Goal: Task Accomplishment & Management: Use online tool/utility

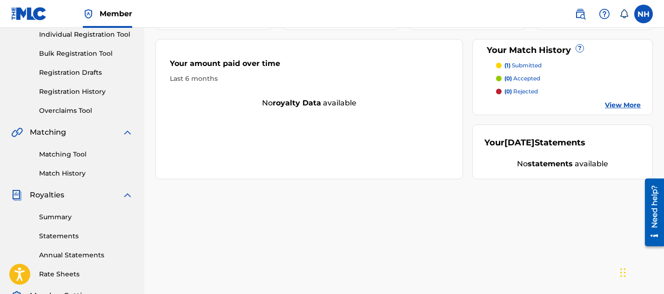
scroll to position [120, 0]
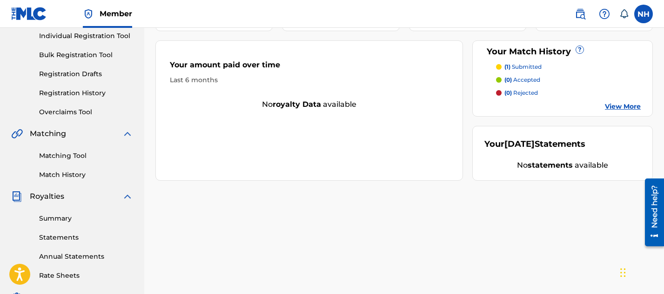
click at [77, 96] on link "Registration History" at bounding box center [86, 93] width 94 height 10
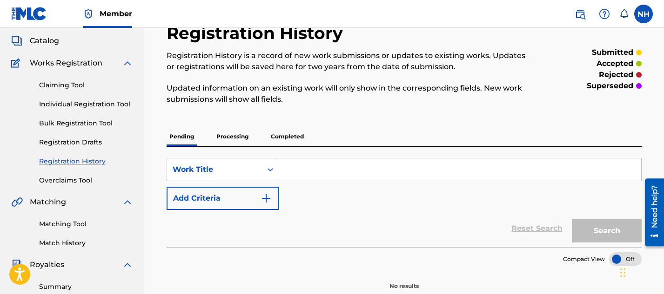
scroll to position [101, 0]
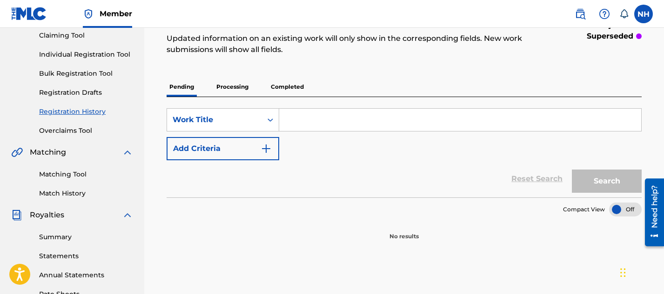
click at [276, 89] on p "Completed" at bounding box center [287, 87] width 39 height 20
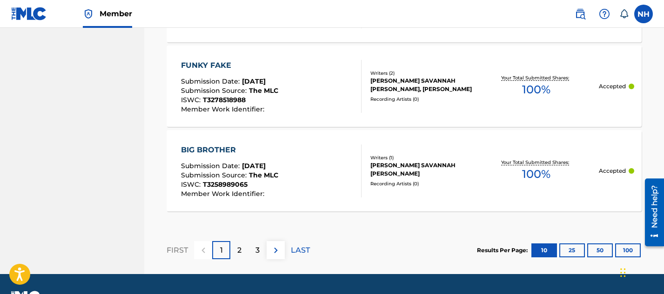
scroll to position [1000, 0]
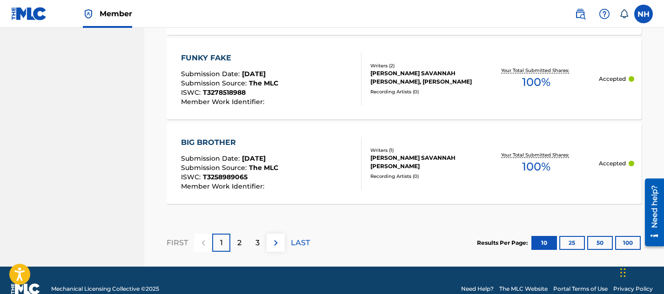
click at [240, 243] on p "2" at bounding box center [239, 243] width 4 height 11
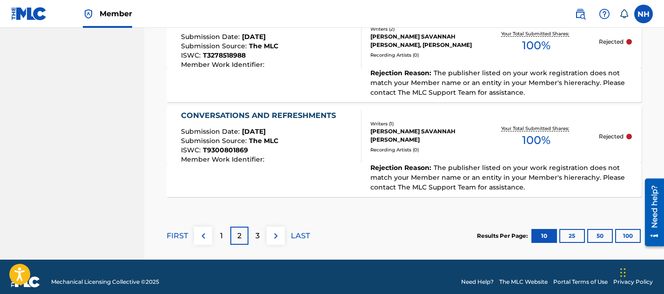
scroll to position [1120, 0]
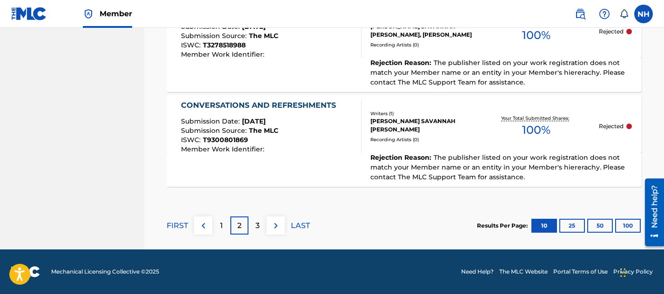
click at [223, 221] on div "1" at bounding box center [221, 226] width 18 height 18
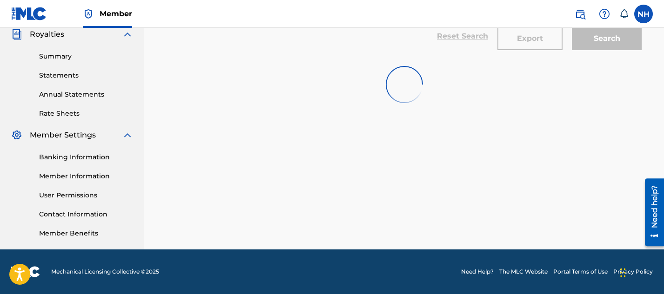
scroll to position [1017, 0]
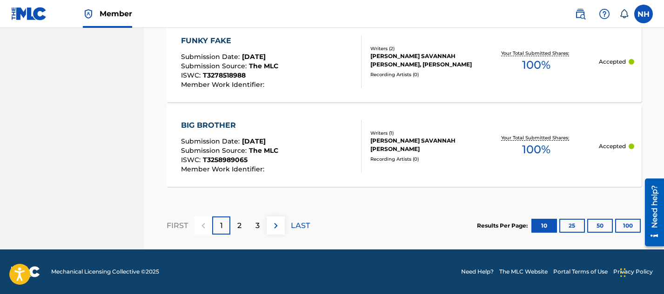
click at [249, 160] on div "ISWC : T3258989065" at bounding box center [229, 161] width 97 height 9
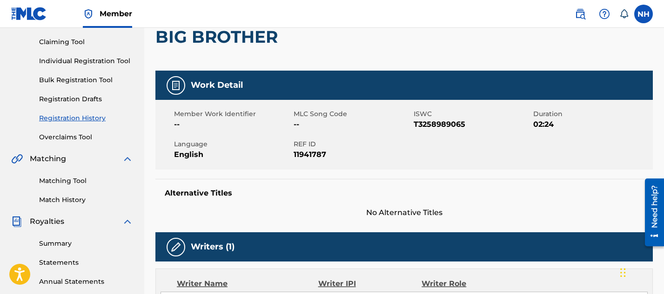
scroll to position [96, 0]
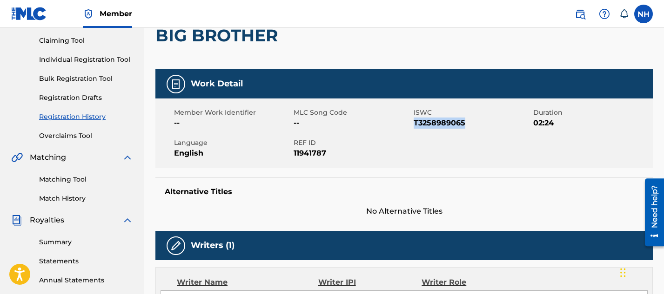
drag, startPoint x: 467, startPoint y: 123, endPoint x: 414, endPoint y: 122, distance: 53.5
click at [414, 122] on span "T3258989065" at bounding box center [472, 123] width 117 height 11
copy span "T3258989065"
click at [57, 179] on link "Matching Tool" at bounding box center [86, 180] width 94 height 10
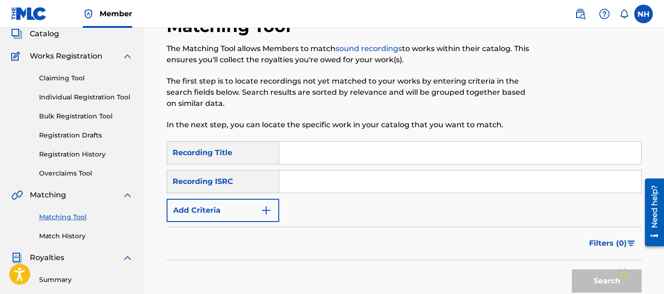
scroll to position [109, 0]
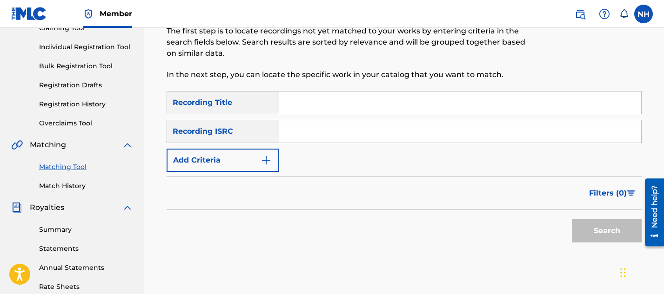
click at [296, 128] on input "Search Form" at bounding box center [460, 131] width 362 height 22
paste input "T3258989065"
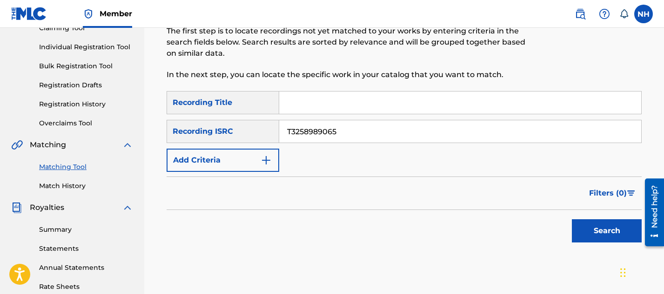
type input "T3258989065"
click at [296, 103] on input "Search Form" at bounding box center [460, 103] width 362 height 22
type input "Big Brother"
click at [581, 228] on button "Search" at bounding box center [607, 231] width 70 height 23
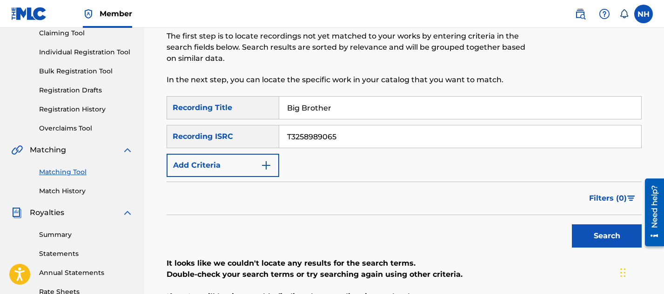
scroll to position [92, 0]
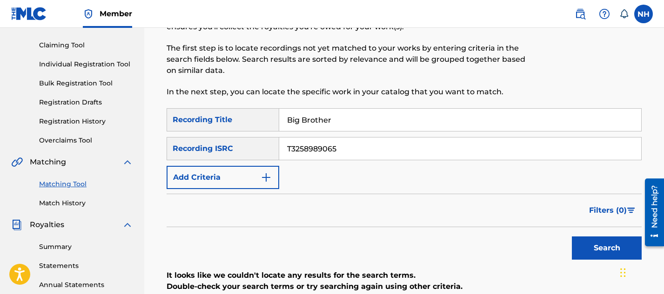
click at [89, 120] on link "Registration History" at bounding box center [86, 122] width 94 height 10
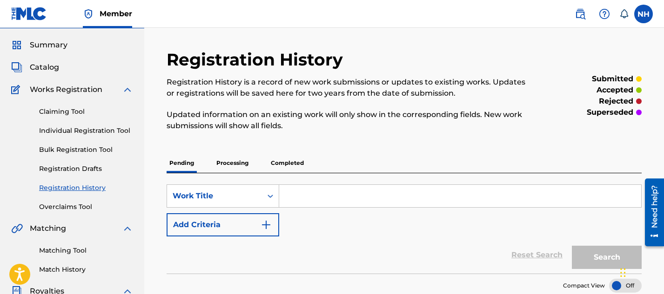
scroll to position [27, 0]
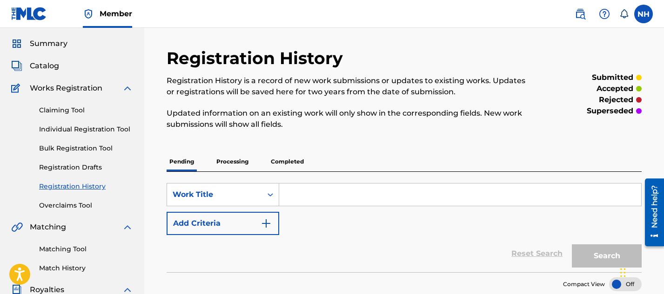
click at [295, 161] on p "Completed" at bounding box center [287, 162] width 39 height 20
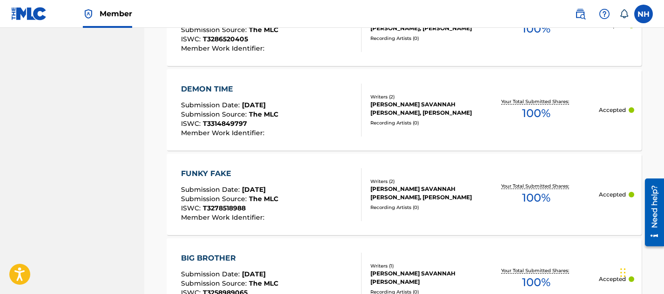
scroll to position [879, 0]
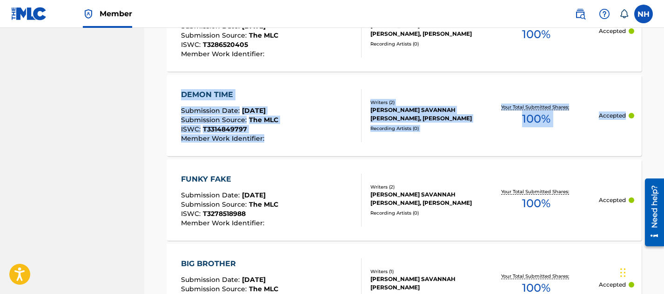
click at [216, 182] on div "FUNKY FAKE" at bounding box center [229, 179] width 97 height 11
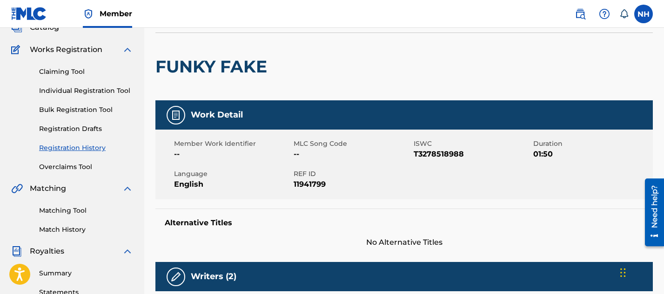
scroll to position [75, 0]
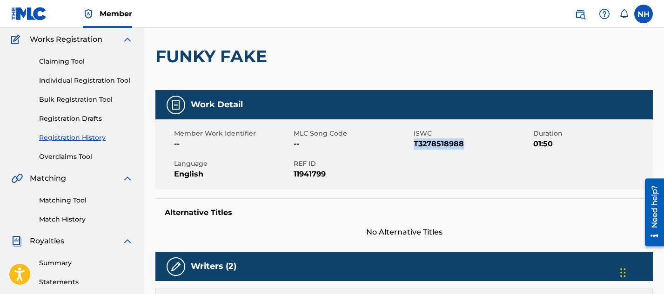
drag, startPoint x: 462, startPoint y: 143, endPoint x: 413, endPoint y: 143, distance: 49.8
click at [414, 143] on span "T3278518988" at bounding box center [472, 144] width 117 height 11
copy span "T3278518988"
click at [68, 201] on link "Matching Tool" at bounding box center [86, 201] width 94 height 10
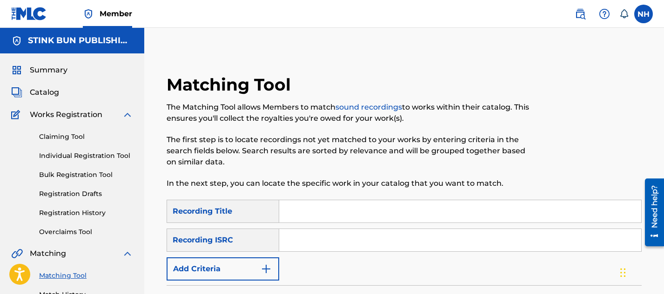
click at [294, 214] on input "Search Form" at bounding box center [460, 212] width 362 height 22
type input "Funky Fake"
click at [292, 242] on input "Search Form" at bounding box center [460, 240] width 362 height 22
paste input "T3278518988"
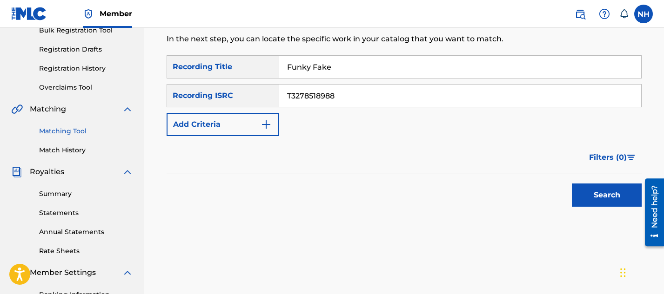
scroll to position [151, 0]
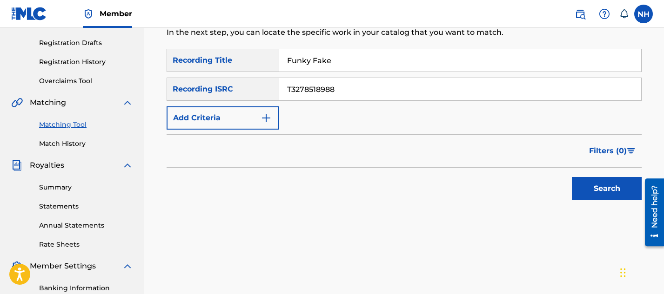
type input "T3278518988"
click at [612, 184] on button "Search" at bounding box center [607, 188] width 70 height 23
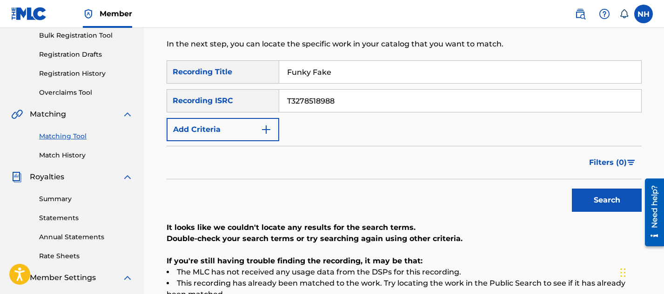
scroll to position [139, 0]
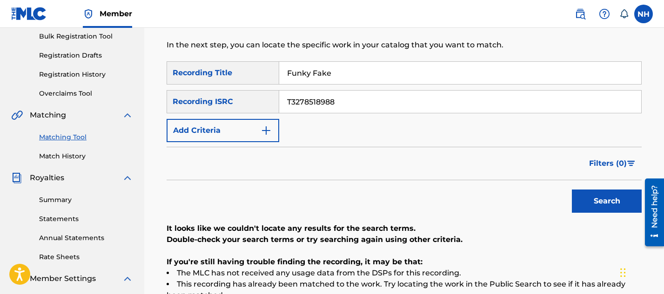
click at [82, 157] on link "Match History" at bounding box center [86, 157] width 94 height 10
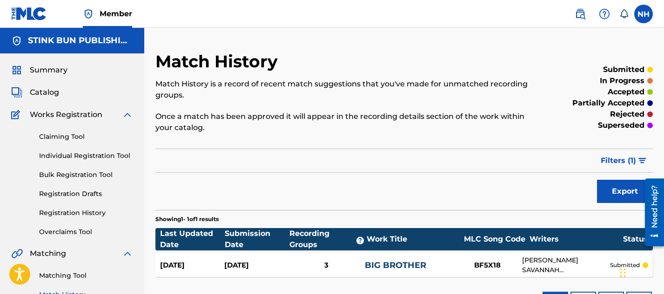
click at [78, 214] on link "Registration History" at bounding box center [86, 213] width 94 height 10
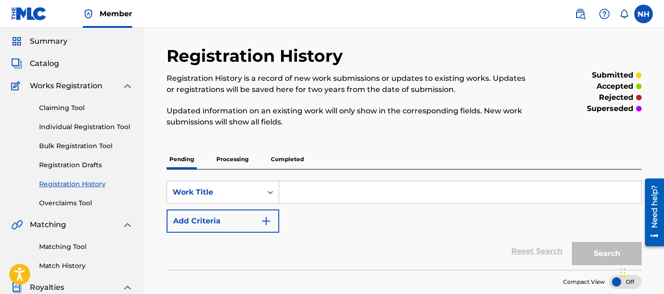
scroll to position [101, 0]
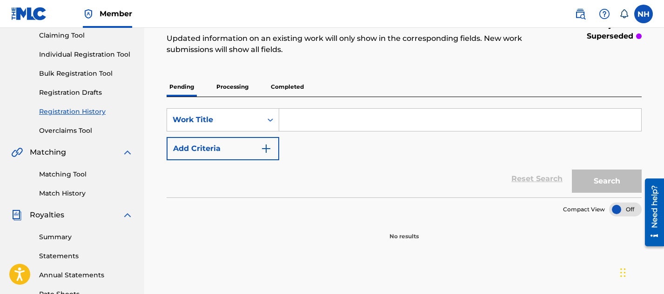
click at [277, 88] on p "Completed" at bounding box center [287, 87] width 39 height 20
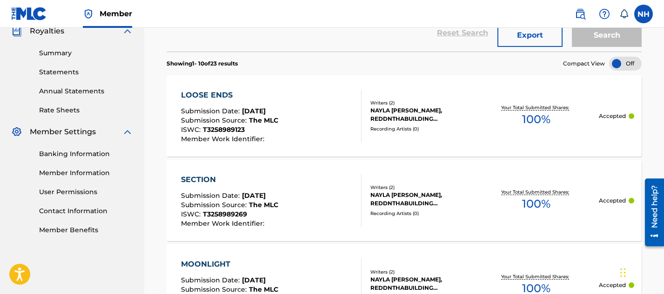
scroll to position [287, 0]
click at [240, 115] on span "Submission Source :" at bounding box center [215, 119] width 68 height 8
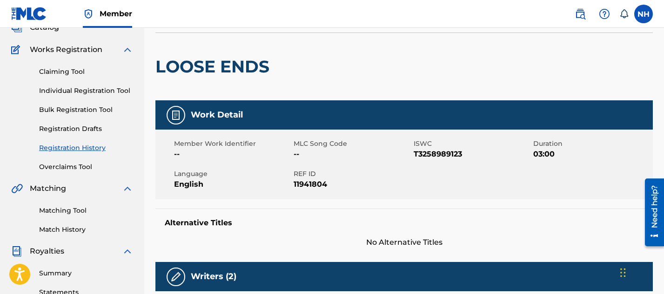
scroll to position [74, 0]
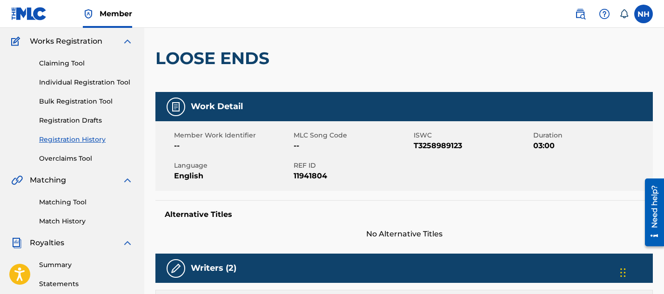
click at [56, 204] on link "Matching Tool" at bounding box center [86, 203] width 94 height 10
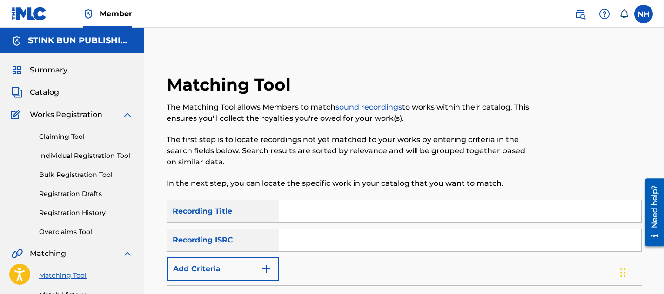
click at [314, 214] on input "Search Form" at bounding box center [460, 212] width 362 height 22
type input "loose ends"
paste input "QZNB82474836"
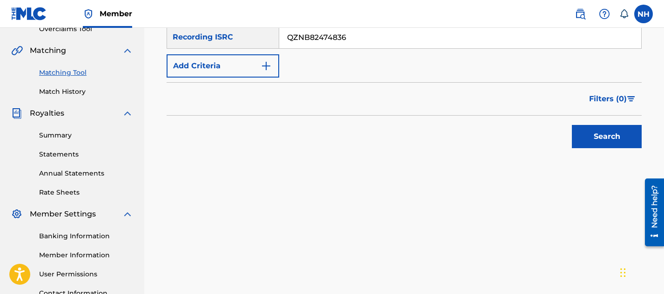
scroll to position [218, 0]
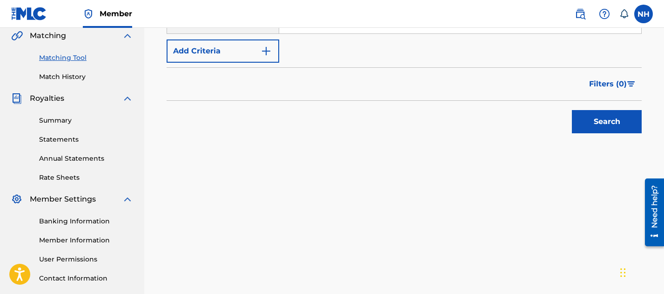
type input "QZNB82474836"
click at [621, 122] on button "Search" at bounding box center [607, 121] width 70 height 23
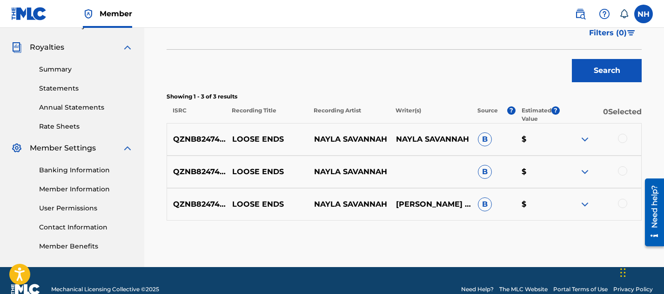
scroll to position [287, 0]
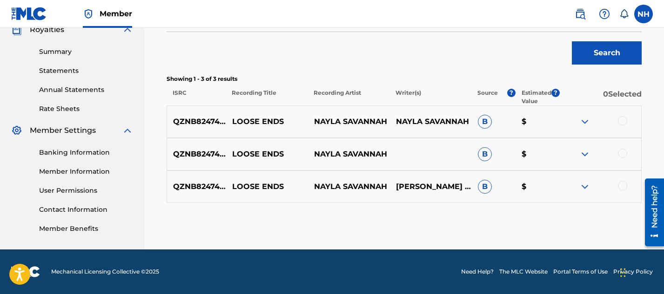
click at [621, 123] on div at bounding box center [622, 120] width 9 height 9
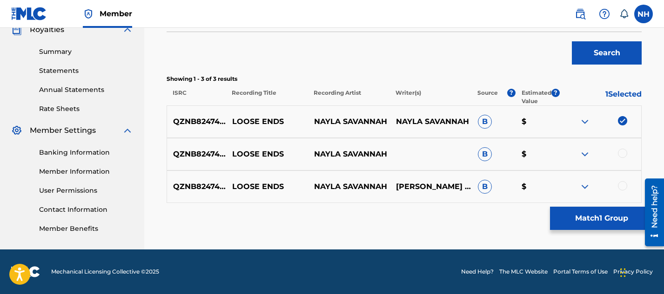
click at [624, 157] on div at bounding box center [622, 153] width 9 height 9
click at [623, 187] on div at bounding box center [622, 185] width 9 height 9
click at [578, 215] on button "Match 3 Groups" at bounding box center [601, 218] width 103 height 23
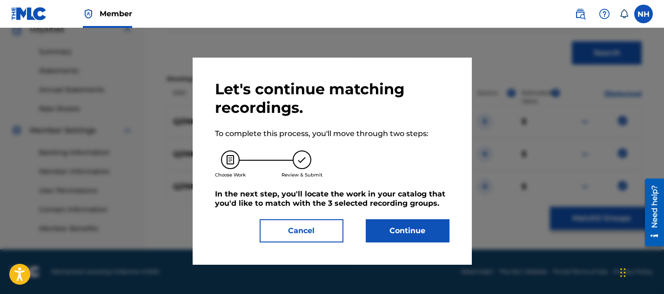
click at [415, 232] on button "Continue" at bounding box center [408, 231] width 84 height 23
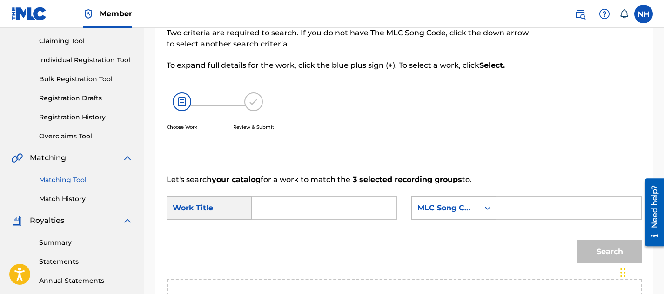
scroll to position [142, 0]
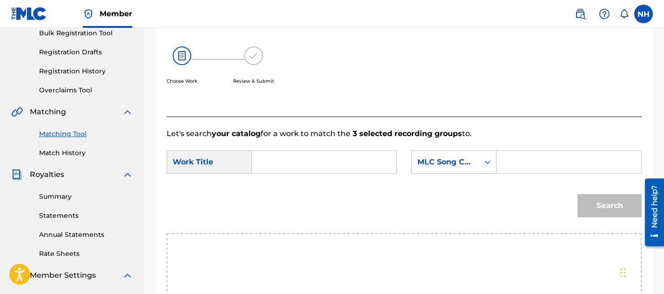
click at [327, 170] on input "Search Form" at bounding box center [324, 162] width 129 height 22
type input "loose ends"
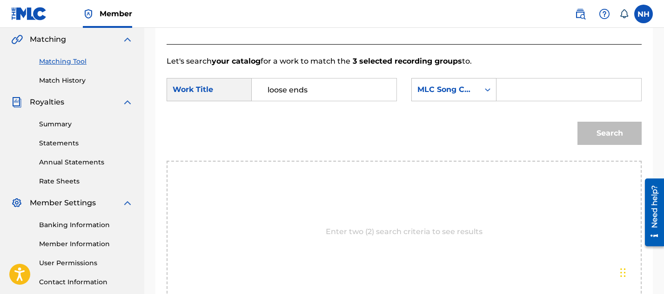
scroll to position [181, 0]
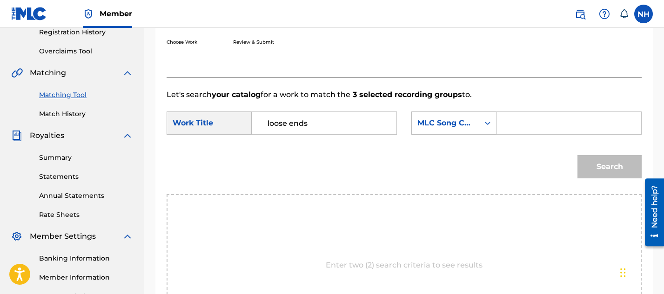
click at [593, 166] on div "Search" at bounding box center [607, 164] width 69 height 37
click at [472, 120] on div "MLC Song Code" at bounding box center [445, 123] width 56 height 11
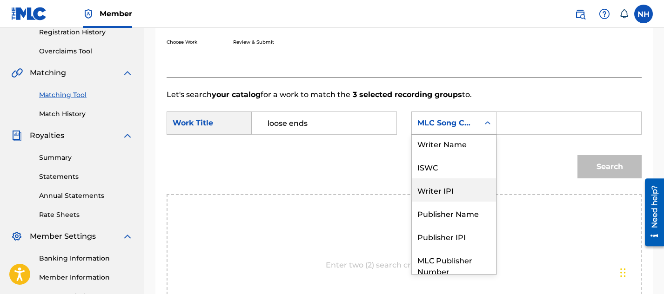
scroll to position [1, 0]
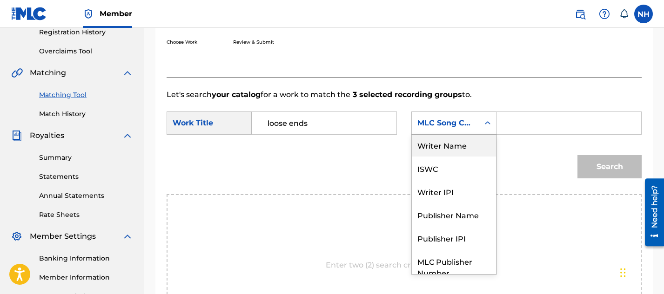
click at [464, 144] on div "Writer Name" at bounding box center [454, 145] width 84 height 23
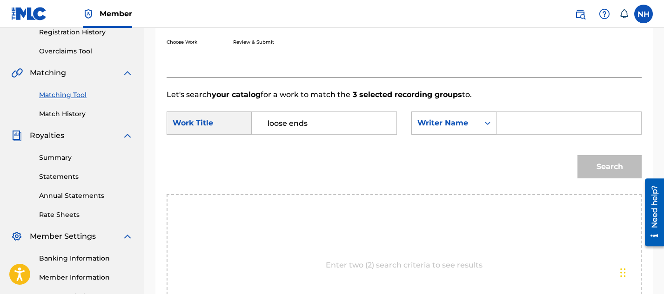
click at [512, 123] on input "Search Form" at bounding box center [568, 123] width 129 height 22
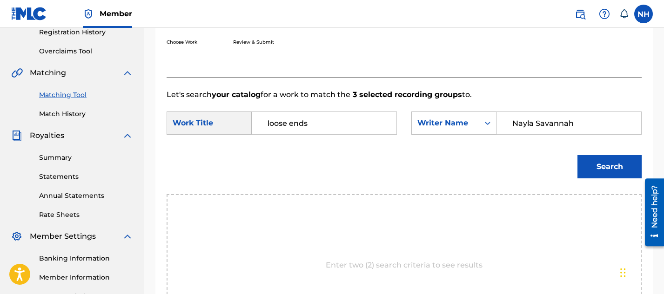
click at [612, 167] on button "Search" at bounding box center [609, 166] width 64 height 23
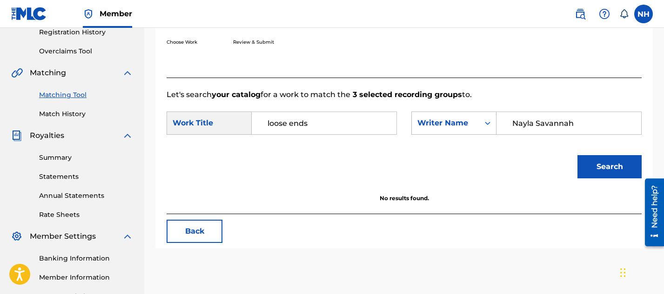
click at [582, 128] on input "Nayla Savannah" at bounding box center [568, 123] width 129 height 22
type input "Nayla Savannah Marie Hull"
click at [608, 169] on button "Search" at bounding box center [609, 166] width 64 height 23
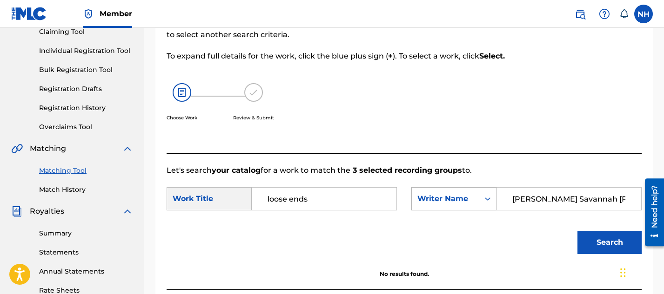
scroll to position [106, 0]
click at [477, 194] on div "Writer Name" at bounding box center [445, 199] width 67 height 18
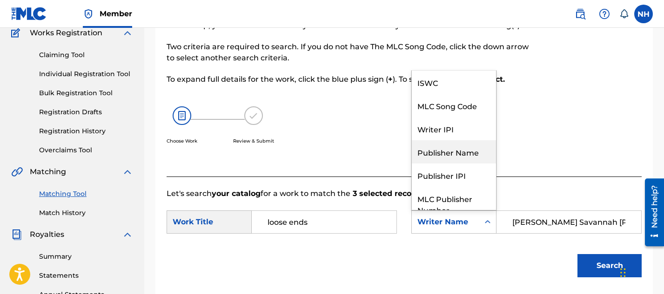
scroll to position [70, 0]
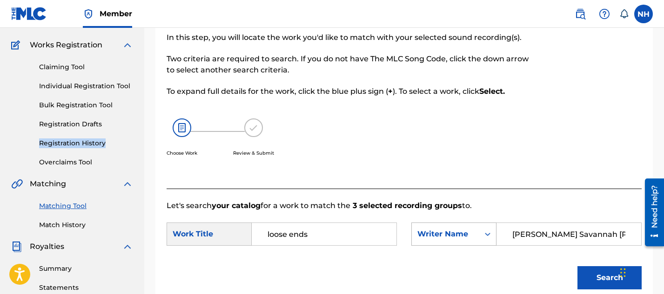
click at [468, 243] on div "Writer Name" at bounding box center [453, 234] width 85 height 23
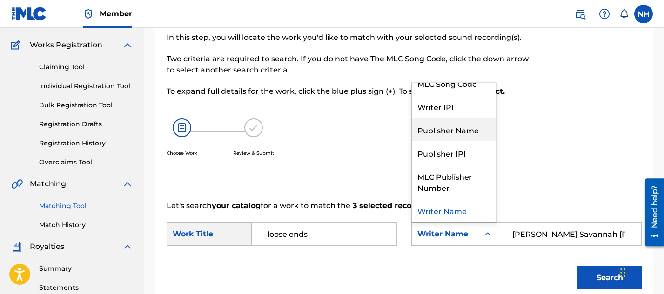
scroll to position [0, 0]
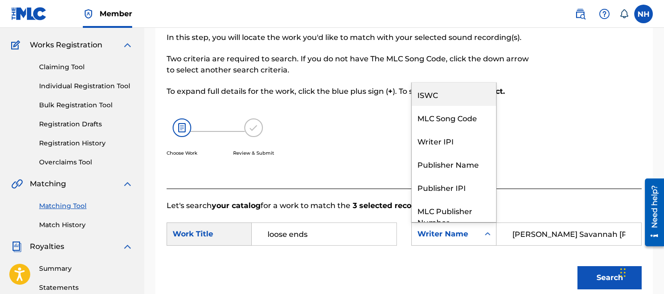
click at [463, 100] on div "ISWC" at bounding box center [454, 94] width 84 height 23
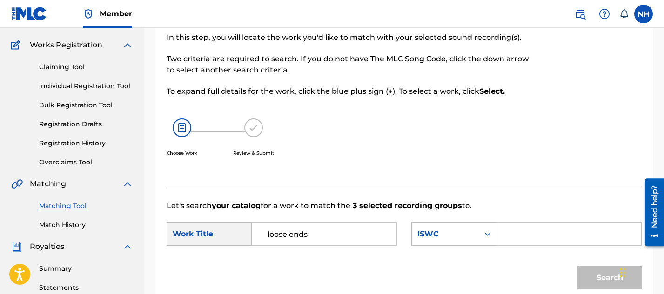
click at [536, 232] on input "Search Form" at bounding box center [568, 234] width 129 height 22
paste input "https://portal.themlc.com/member/16297565/registration-history/transaction/5393…"
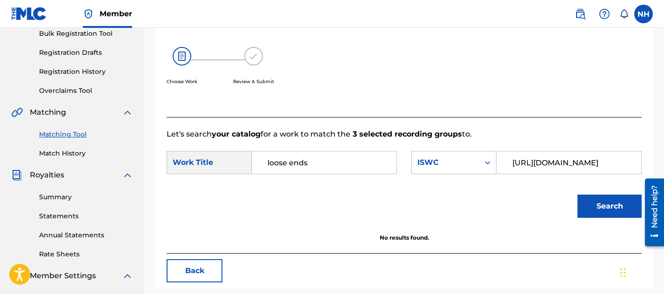
drag, startPoint x: 542, startPoint y: 160, endPoint x: 506, endPoint y: 162, distance: 35.4
click at [506, 162] on input "https://portal.themlc.com/member/16297565/registration-history/transaction/5393…" at bounding box center [568, 163] width 129 height 22
drag, startPoint x: 559, startPoint y: 165, endPoint x: 599, endPoint y: 166, distance: 39.6
click at [599, 166] on input "T3258989123,-Duration" at bounding box center [568, 163] width 129 height 22
type input "T3258989123"
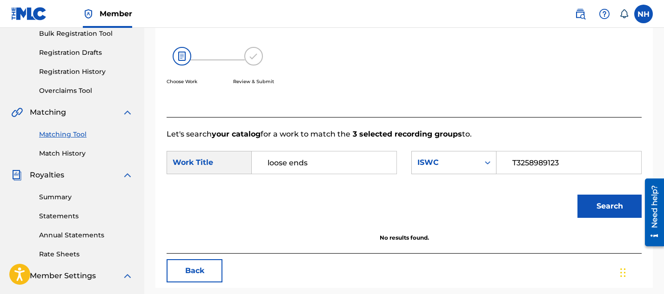
click at [604, 212] on button "Search" at bounding box center [609, 206] width 64 height 23
drag, startPoint x: 319, startPoint y: 161, endPoint x: 241, endPoint y: 156, distance: 77.9
click at [241, 160] on div "SearchWithCriteriab07504db-4866-43f4-998b-5e4b58462f8c Work Title loose ends" at bounding box center [282, 162] width 230 height 23
type input "Loose Ends"
click at [577, 195] on button "Search" at bounding box center [609, 206] width 64 height 23
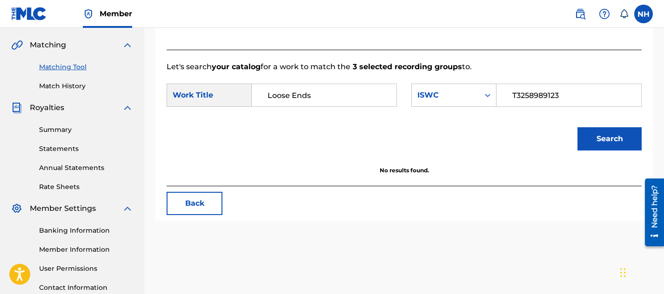
scroll to position [207, 0]
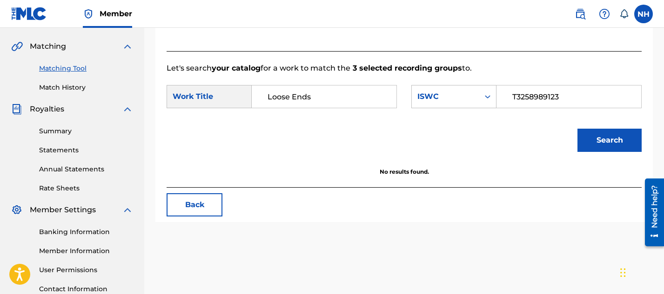
click at [199, 212] on button "Back" at bounding box center [195, 205] width 56 height 23
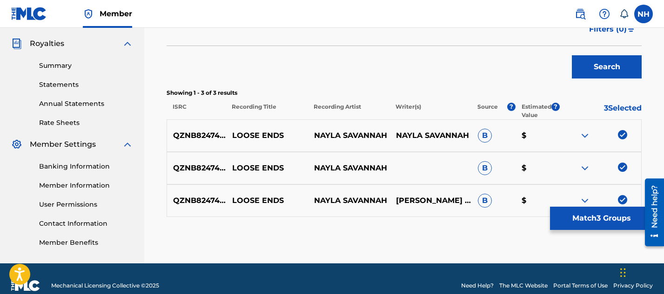
scroll to position [287, 0]
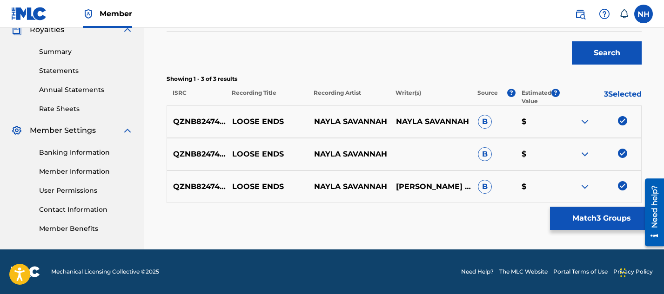
click at [622, 190] on img at bounding box center [622, 185] width 9 height 9
click at [624, 154] on img at bounding box center [622, 153] width 9 height 9
click at [623, 191] on div at bounding box center [600, 186] width 82 height 11
click at [622, 185] on div at bounding box center [622, 185] width 9 height 9
click at [607, 217] on button "Match 2 Groups" at bounding box center [601, 218] width 103 height 23
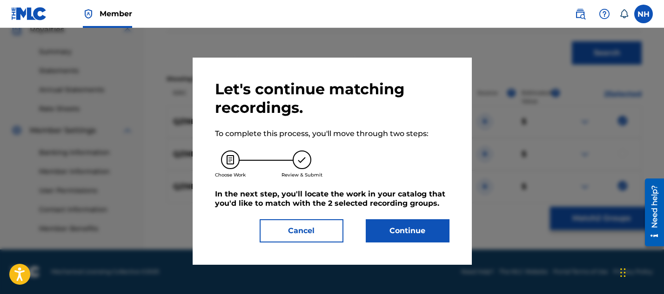
click at [414, 232] on button "Continue" at bounding box center [408, 231] width 84 height 23
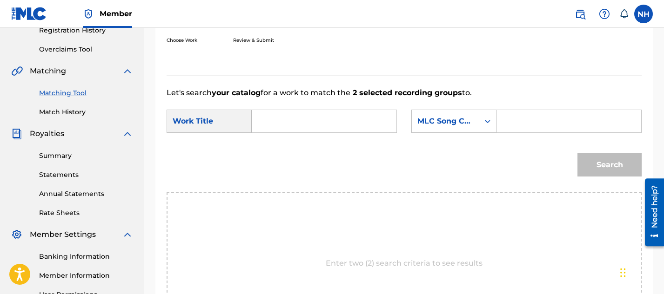
scroll to position [182, 0]
click at [340, 124] on input "Search Form" at bounding box center [324, 122] width 129 height 22
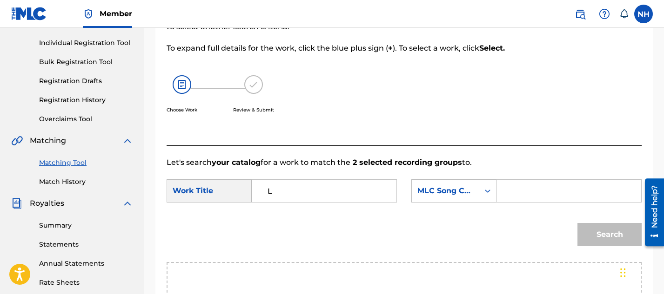
scroll to position [115, 0]
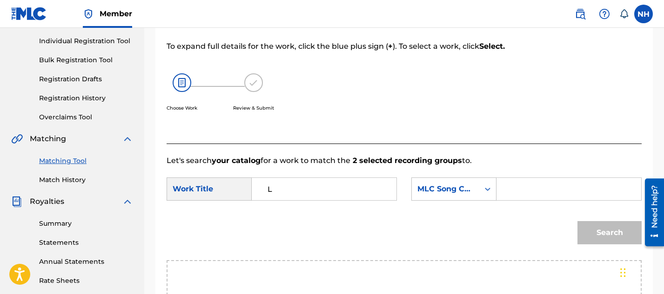
click at [213, 182] on div "Work Title" at bounding box center [209, 189] width 85 height 23
click at [274, 190] on input "L" at bounding box center [324, 189] width 129 height 22
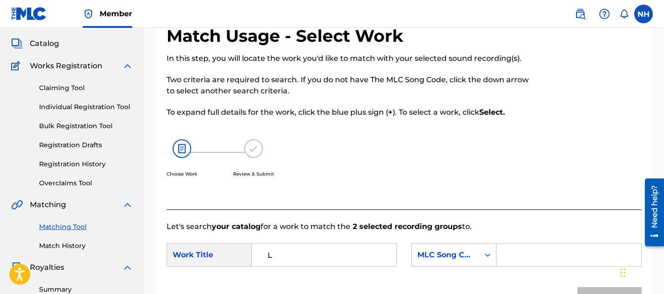
scroll to position [49, 0]
type input "Loose Ends"
click at [467, 257] on div "MLC Song Code" at bounding box center [445, 254] width 56 height 11
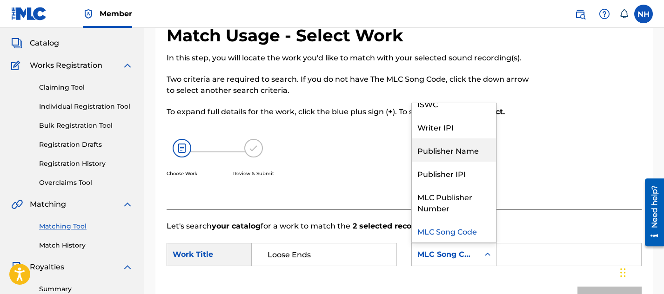
scroll to position [0, 0]
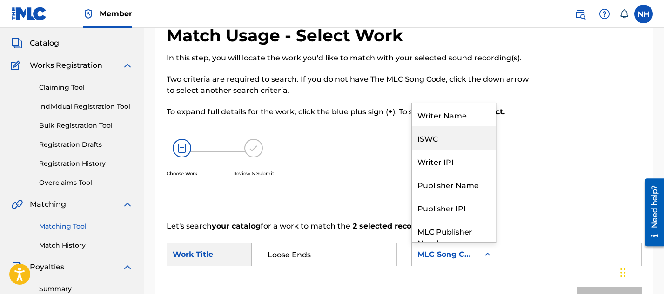
click at [460, 145] on div "ISWC" at bounding box center [454, 138] width 84 height 23
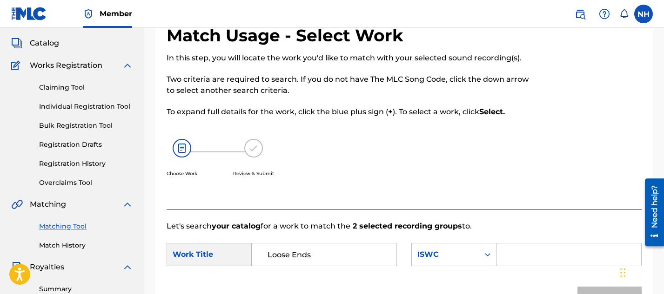
click at [523, 261] on input "Search Form" at bounding box center [568, 255] width 129 height 22
paste input "T3258989123"
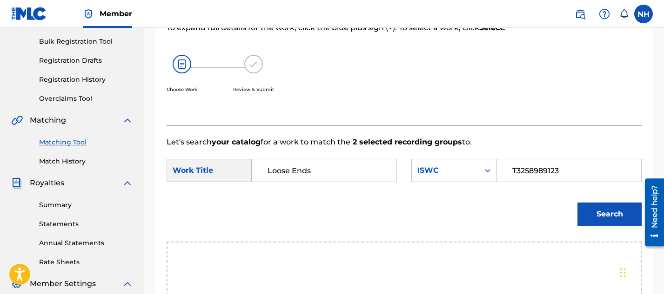
scroll to position [198, 0]
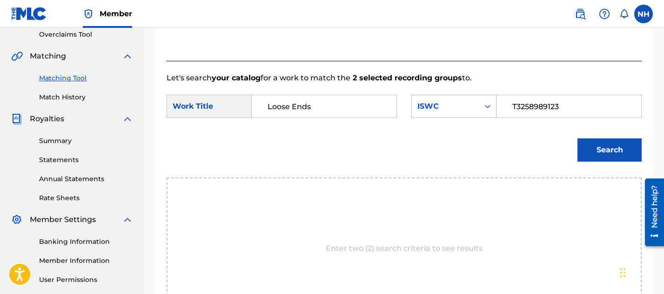
type input "T3258989123"
click at [594, 153] on button "Search" at bounding box center [609, 150] width 64 height 23
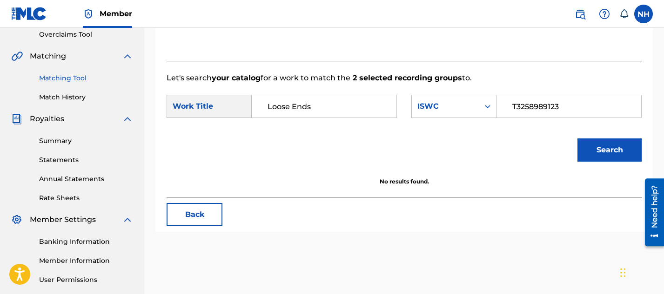
drag, startPoint x: 321, startPoint y: 107, endPoint x: 273, endPoint y: 110, distance: 48.0
click at [273, 110] on input "Loose Ends" at bounding box center [324, 106] width 129 height 22
type input "LOOSE ENDS"
click at [586, 152] on button "Search" at bounding box center [609, 150] width 64 height 23
click at [173, 219] on button "Back" at bounding box center [195, 214] width 56 height 23
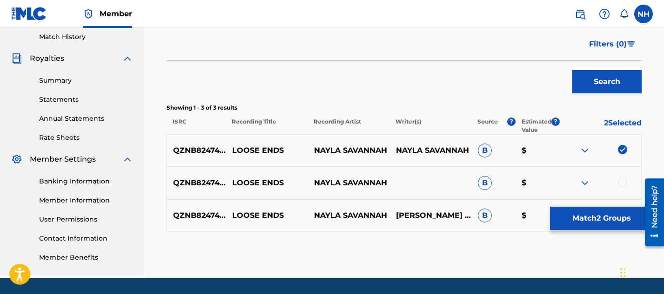
scroll to position [287, 0]
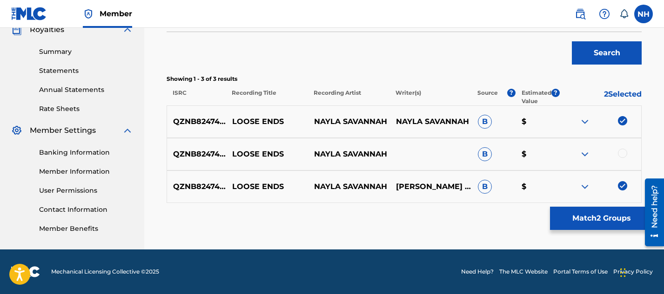
click at [625, 184] on img at bounding box center [622, 185] width 9 height 9
click at [592, 216] on button "Match 1 Group" at bounding box center [601, 218] width 103 height 23
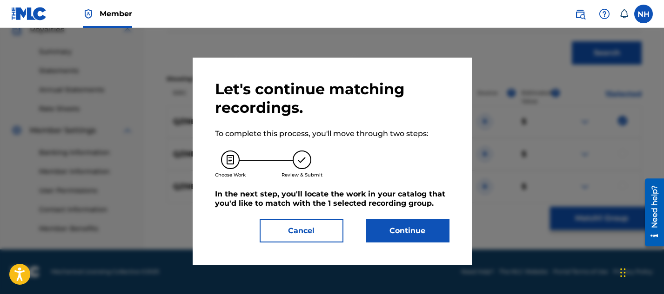
click at [410, 231] on button "Continue" at bounding box center [408, 231] width 84 height 23
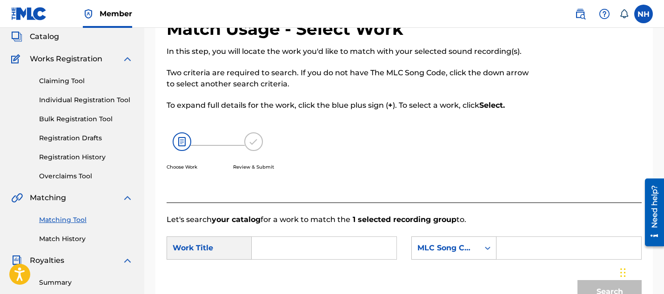
scroll to position [25, 0]
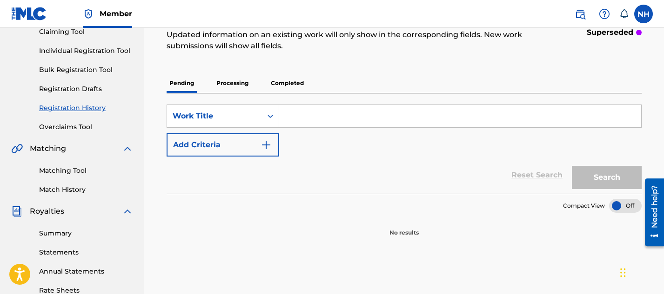
scroll to position [123, 0]
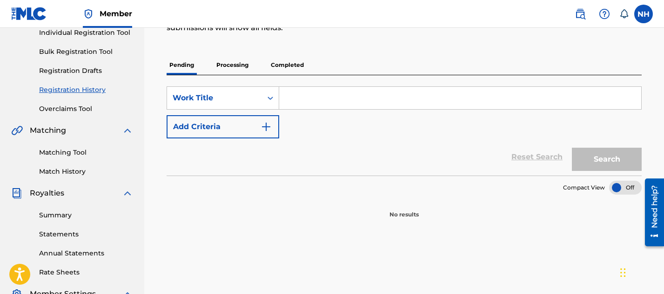
click at [296, 66] on p "Completed" at bounding box center [287, 65] width 39 height 20
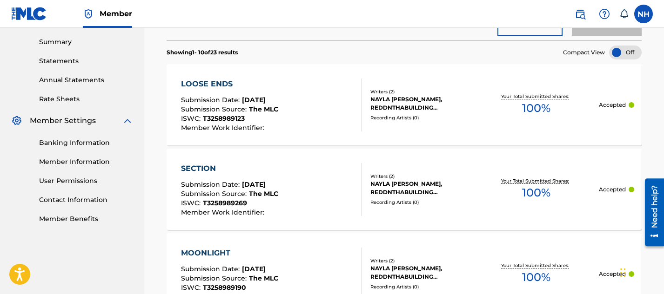
scroll to position [299, 0]
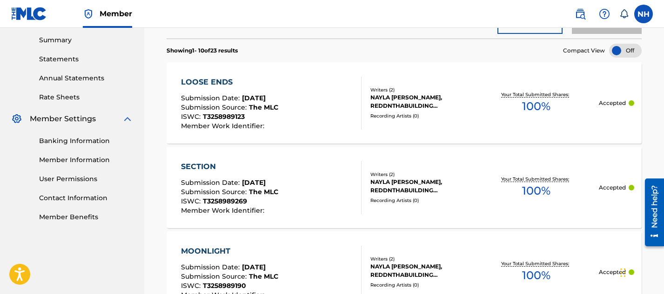
click at [209, 81] on div "LOOSE ENDS" at bounding box center [229, 82] width 97 height 11
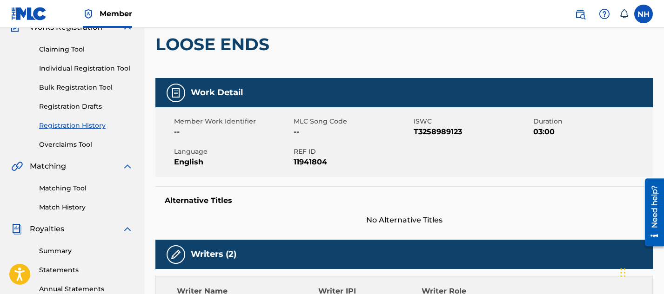
scroll to position [94, 0]
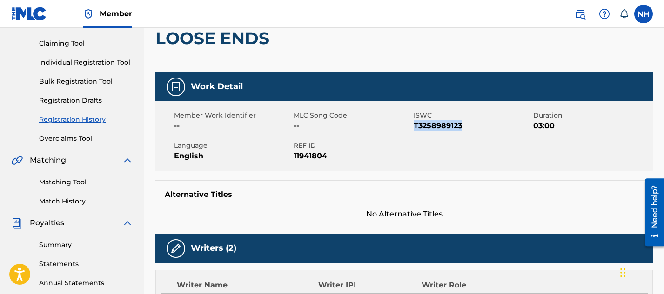
drag, startPoint x: 464, startPoint y: 124, endPoint x: 413, endPoint y: 125, distance: 51.2
click at [413, 125] on div "Member Work Identifier -- MLC Song Code -- ISWC T3258989123 Duration 03:00 Lang…" at bounding box center [403, 136] width 497 height 70
click at [421, 125] on span "T3258989123" at bounding box center [472, 125] width 117 height 11
drag, startPoint x: 462, startPoint y: 127, endPoint x: 414, endPoint y: 126, distance: 48.9
click at [414, 126] on span "T3258989123" at bounding box center [472, 125] width 117 height 11
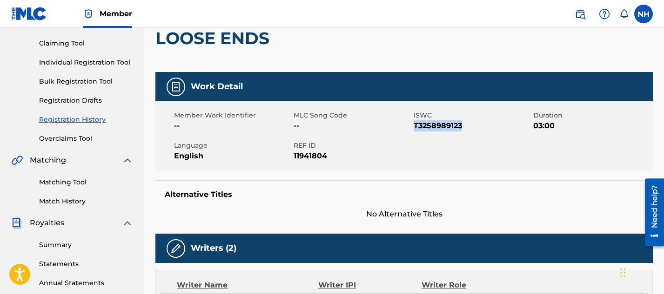
copy span "T3258989123"
click at [79, 120] on link "Registration History" at bounding box center [86, 120] width 94 height 10
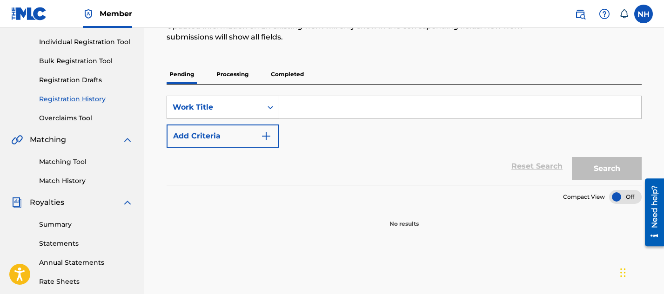
scroll to position [114, 0]
click at [291, 73] on p "Completed" at bounding box center [287, 75] width 39 height 20
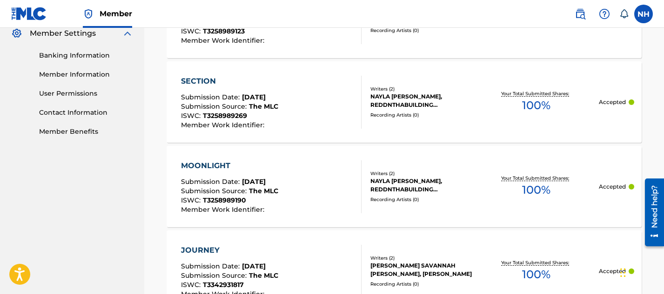
scroll to position [385, 0]
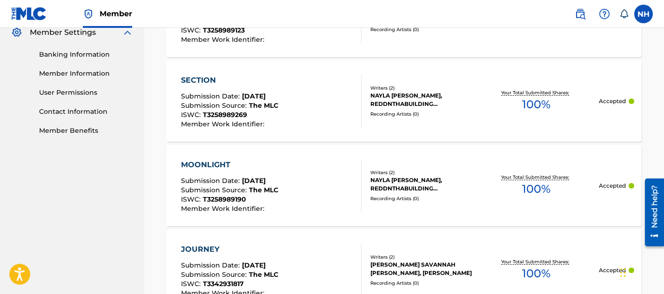
click at [202, 80] on div "SECTION" at bounding box center [229, 80] width 97 height 11
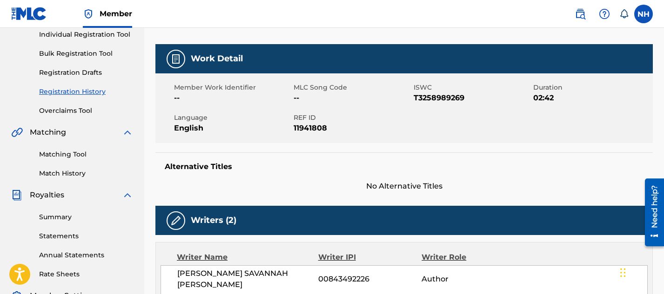
scroll to position [124, 0]
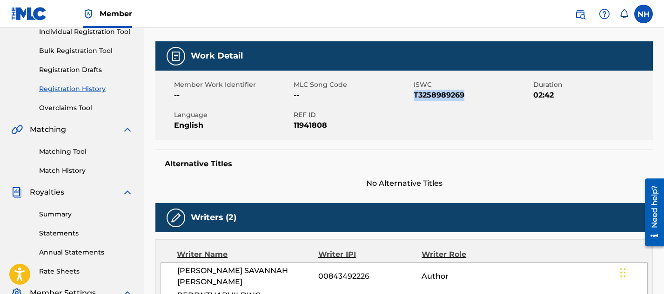
drag, startPoint x: 464, startPoint y: 94, endPoint x: 413, endPoint y: 96, distance: 50.8
click at [414, 96] on span "T3258989269" at bounding box center [472, 95] width 117 height 11
copy span "T3258989269"
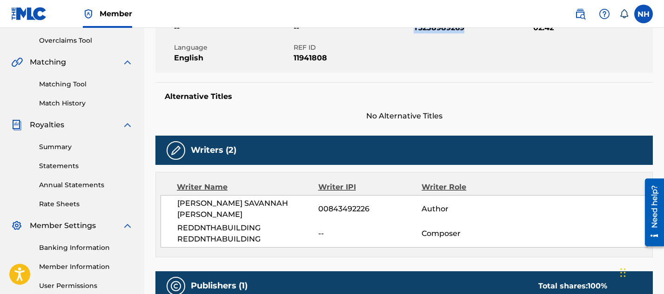
scroll to position [209, 0]
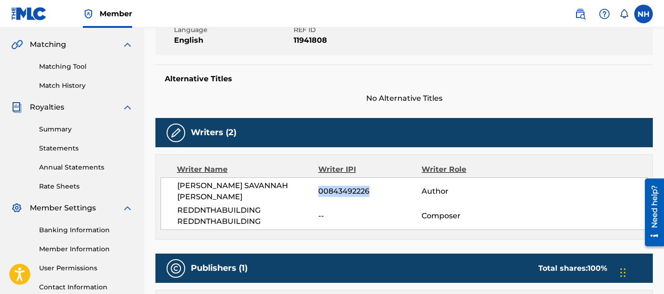
drag, startPoint x: 369, startPoint y: 187, endPoint x: 319, endPoint y: 185, distance: 50.3
click at [319, 186] on span "00843492226" at bounding box center [369, 191] width 103 height 11
copy span "00843492226"
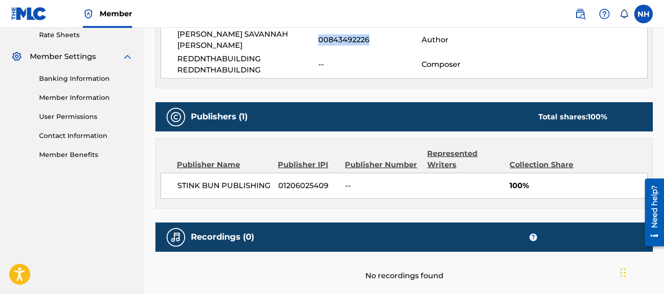
scroll to position [363, 0]
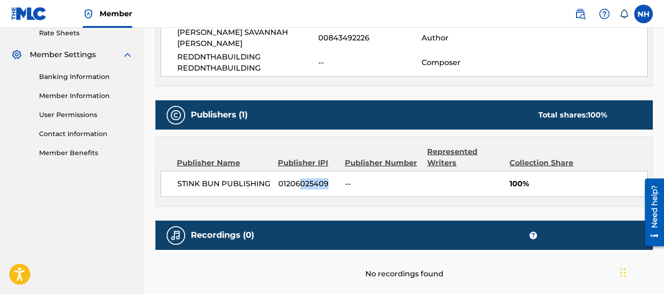
drag, startPoint x: 328, startPoint y: 174, endPoint x: 302, endPoint y: 171, distance: 26.2
click at [302, 179] on span "01206025409" at bounding box center [308, 184] width 60 height 11
click at [325, 179] on span "01206025409" at bounding box center [308, 184] width 60 height 11
drag, startPoint x: 329, startPoint y: 174, endPoint x: 279, endPoint y: 173, distance: 49.8
click at [279, 179] on span "01206025409" at bounding box center [308, 184] width 60 height 11
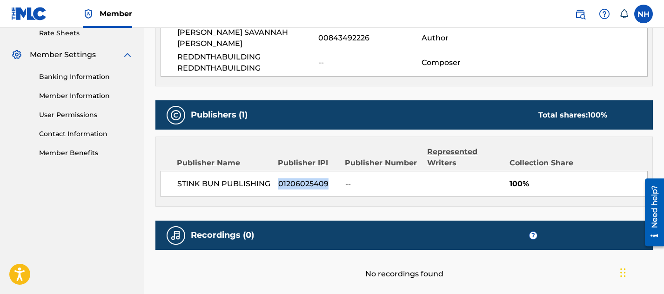
copy span "01206025409"
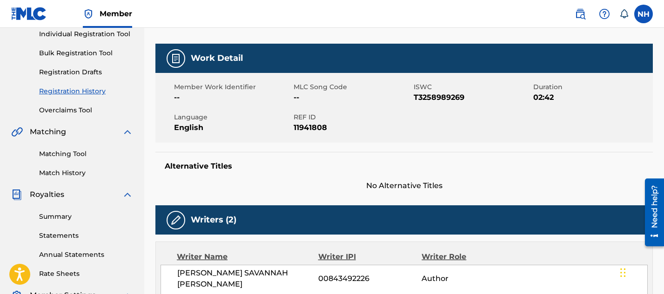
scroll to position [121, 0]
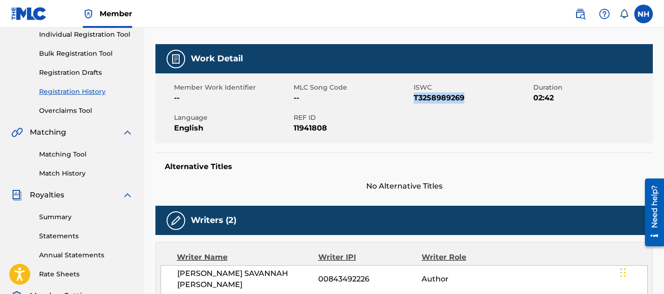
drag, startPoint x: 467, startPoint y: 99, endPoint x: 415, endPoint y: 101, distance: 52.6
click at [415, 101] on span "T3258989269" at bounding box center [472, 98] width 117 height 11
copy span "T3258989269"
click at [76, 152] on link "Matching Tool" at bounding box center [86, 155] width 94 height 10
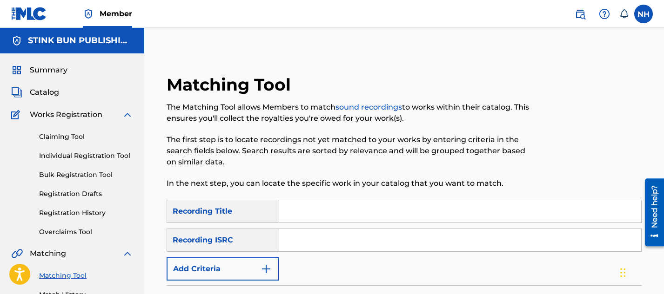
click at [328, 216] on input "Search Form" at bounding box center [460, 212] width 362 height 22
type input "Big Brother"
click at [313, 246] on input "Search Form" at bounding box center [460, 240] width 362 height 22
paste input "QZNB82474837"
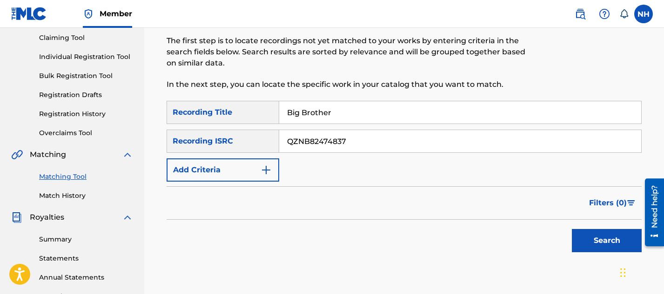
scroll to position [102, 0]
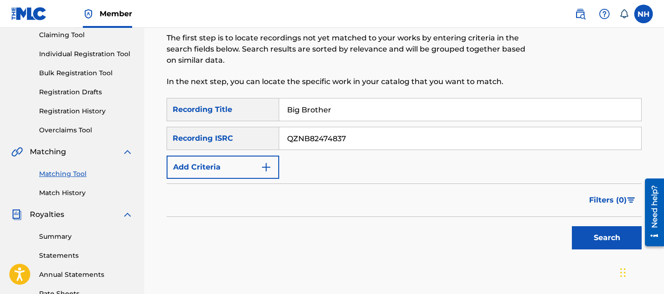
type input "QZNB82474837"
click at [581, 241] on button "Search" at bounding box center [607, 238] width 70 height 23
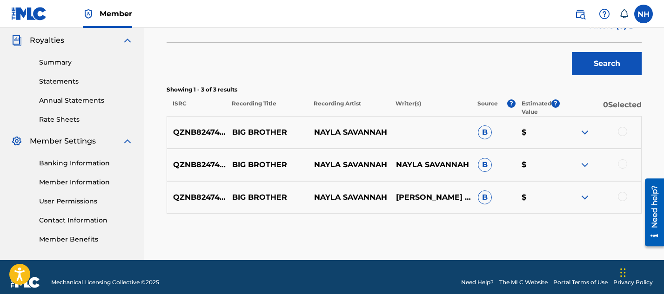
scroll to position [287, 0]
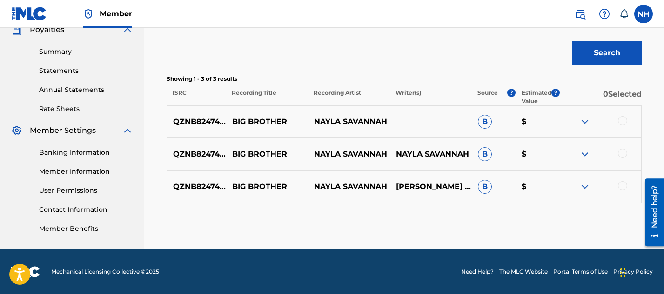
click at [626, 149] on div at bounding box center [600, 154] width 82 height 11
click at [625, 154] on div at bounding box center [622, 153] width 9 height 9
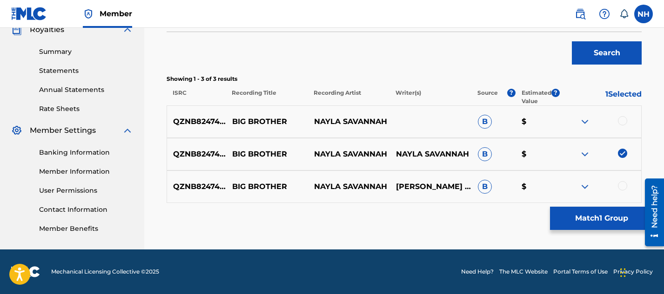
click at [605, 218] on button "Match 1 Group" at bounding box center [601, 218] width 103 height 23
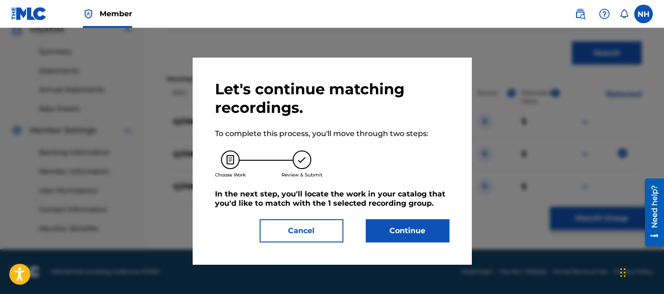
click at [399, 237] on button "Continue" at bounding box center [408, 231] width 84 height 23
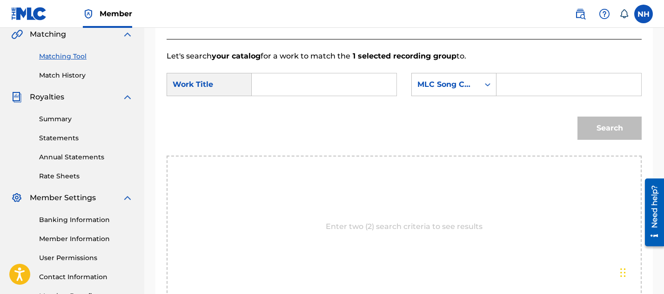
scroll to position [184, 0]
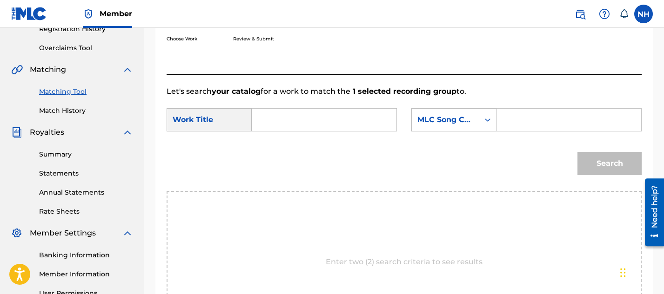
click at [300, 119] on input "Search Form" at bounding box center [324, 120] width 129 height 22
type input "Big Brother"
click at [528, 115] on input "Search Form" at bounding box center [568, 120] width 129 height 22
click at [521, 119] on input "Search Form" at bounding box center [568, 120] width 129 height 22
paste input "BF5X18"
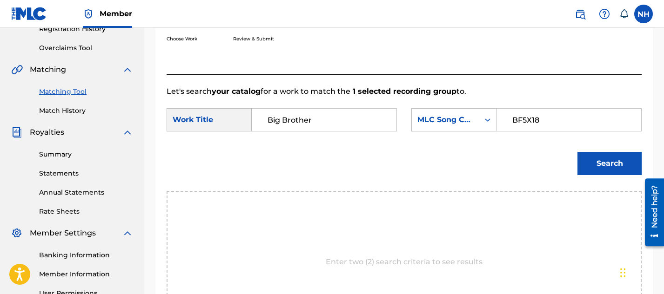
type input "BF5X18"
click at [615, 177] on div "Search" at bounding box center [607, 161] width 69 height 37
click at [606, 166] on button "Search" at bounding box center [609, 163] width 64 height 23
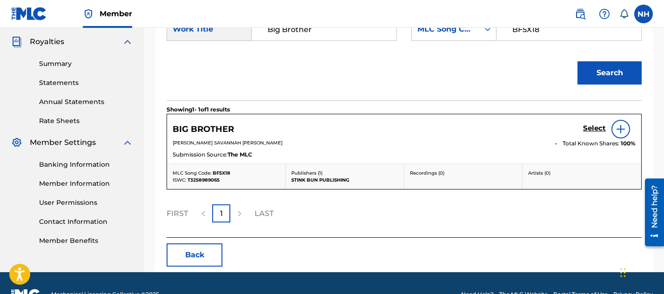
scroll to position [269, 0]
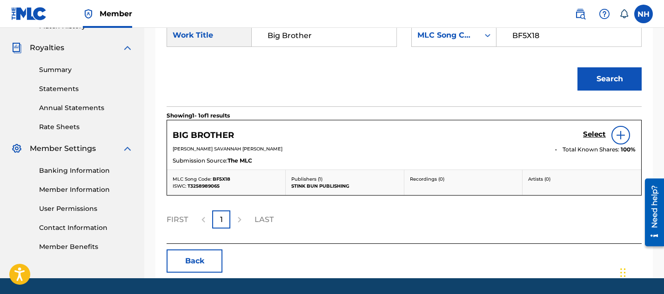
click at [196, 254] on button "Back" at bounding box center [195, 261] width 56 height 23
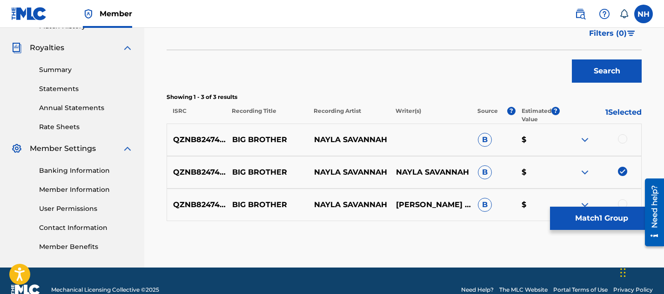
click at [621, 139] on div at bounding box center [622, 138] width 9 height 9
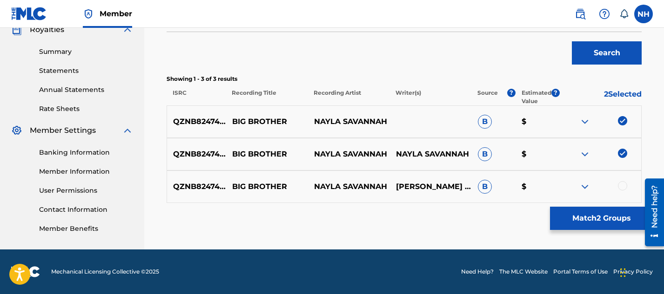
click at [623, 173] on div "QZNB82474837 BIG BROTHER NAYLA SAVANNAH NAYLA SAVANNAH MARIE HULL B $" at bounding box center [404, 187] width 475 height 33
click at [622, 184] on div at bounding box center [622, 185] width 9 height 9
click at [617, 213] on button "Match 3 Groups" at bounding box center [601, 218] width 103 height 23
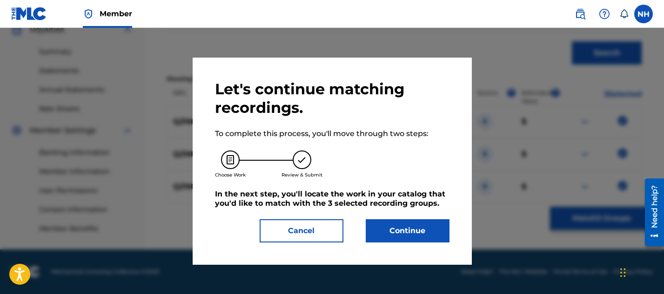
click at [378, 240] on button "Continue" at bounding box center [408, 231] width 84 height 23
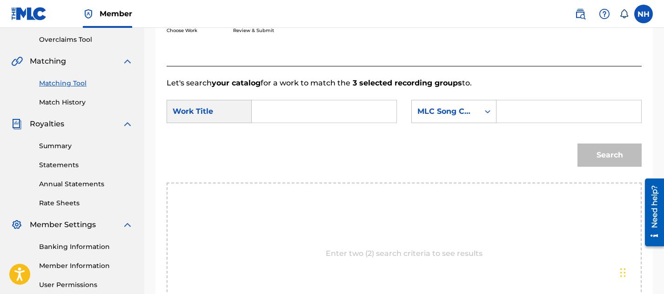
scroll to position [147, 0]
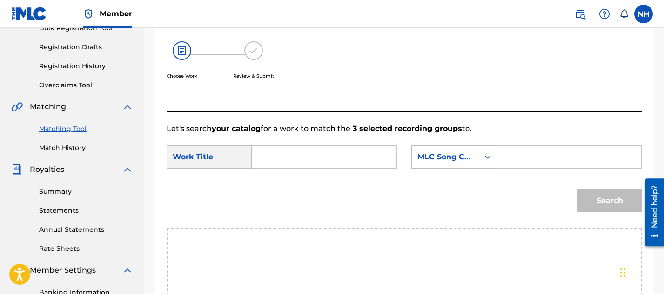
click at [331, 157] on input "Search Form" at bounding box center [324, 157] width 129 height 22
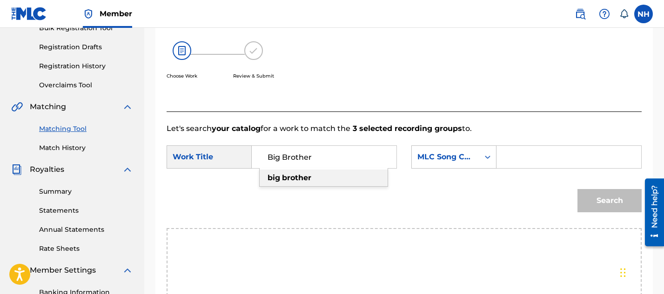
type input "Big Brother"
click at [528, 157] on input "Search Form" at bounding box center [568, 157] width 129 height 22
paste input "BF5X18"
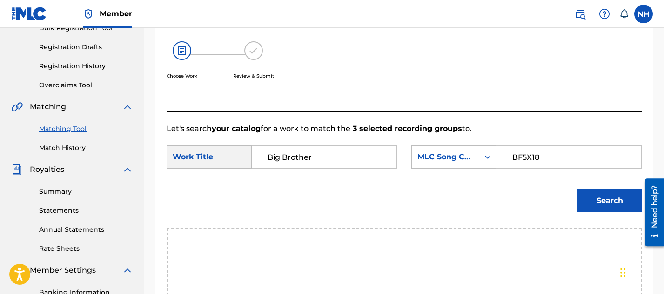
type input "BF5X18"
click at [615, 208] on button "Search" at bounding box center [609, 200] width 64 height 23
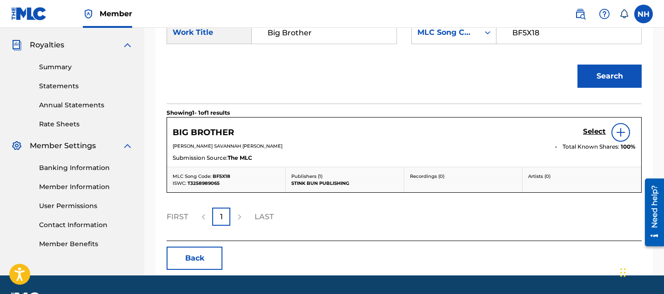
scroll to position [273, 0]
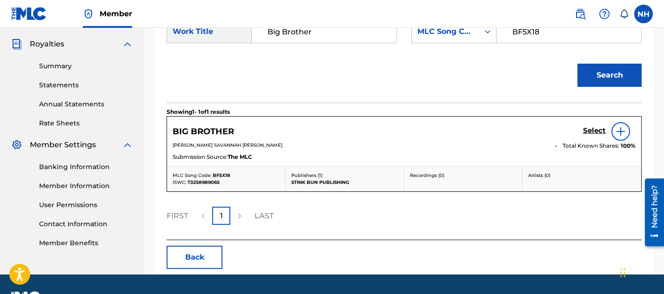
click at [623, 134] on img at bounding box center [620, 131] width 11 height 11
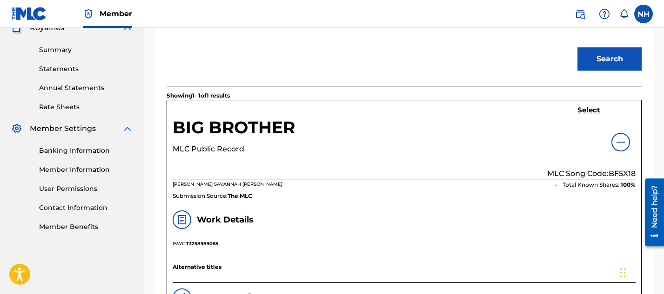
scroll to position [285, 0]
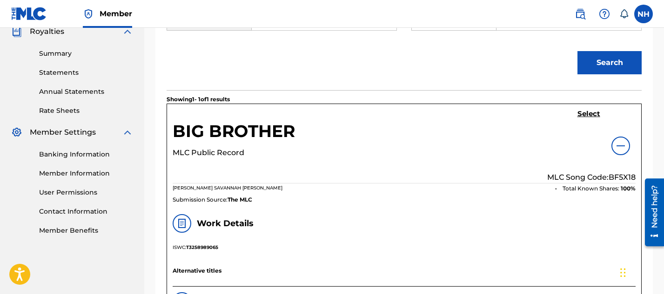
click at [586, 113] on h5 "Select" at bounding box center [588, 114] width 23 height 9
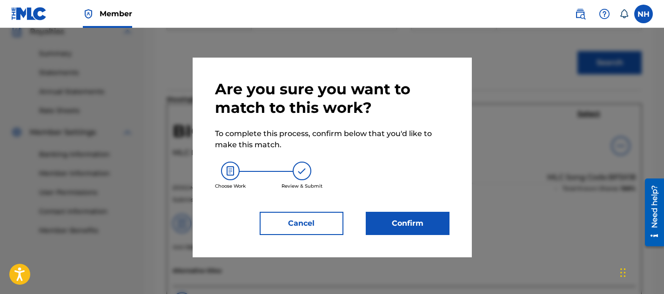
click at [416, 217] on button "Confirm" at bounding box center [408, 223] width 84 height 23
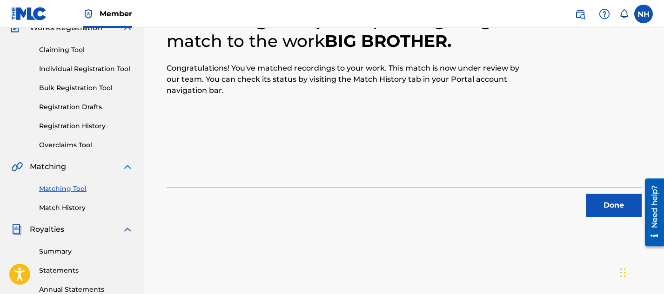
scroll to position [89, 0]
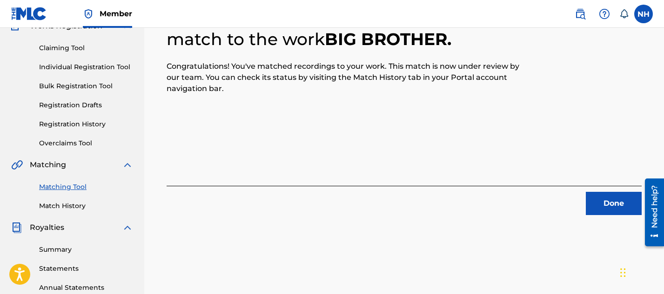
click at [602, 206] on button "Done" at bounding box center [614, 203] width 56 height 23
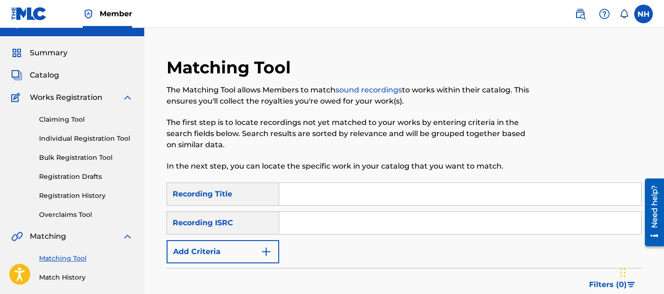
scroll to position [0, 0]
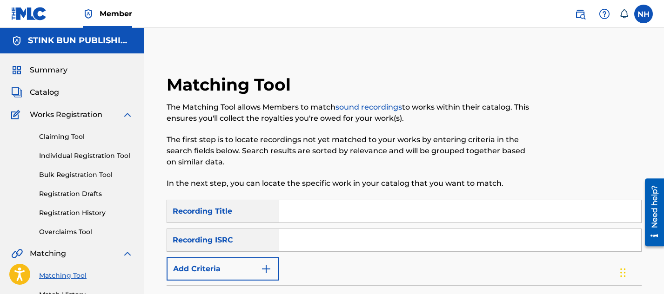
click at [49, 92] on span "Catalog" at bounding box center [44, 92] width 29 height 11
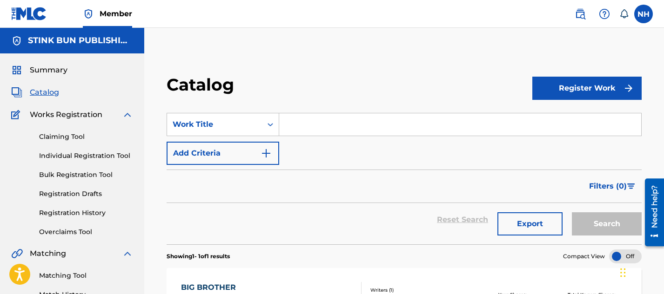
click at [82, 195] on link "Registration Drafts" at bounding box center [86, 194] width 94 height 10
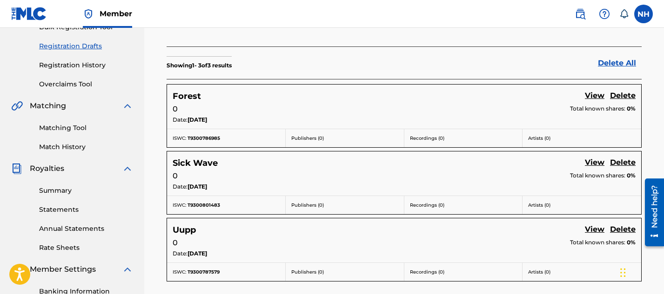
scroll to position [151, 0]
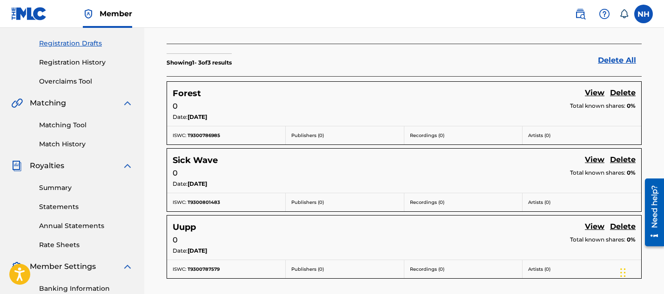
click at [71, 188] on link "Summary" at bounding box center [86, 188] width 94 height 10
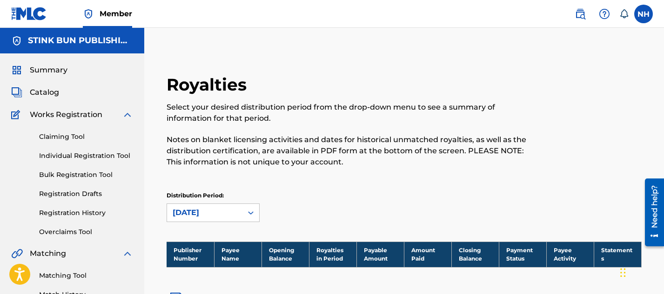
click at [83, 154] on link "Individual Registration Tool" at bounding box center [86, 156] width 94 height 10
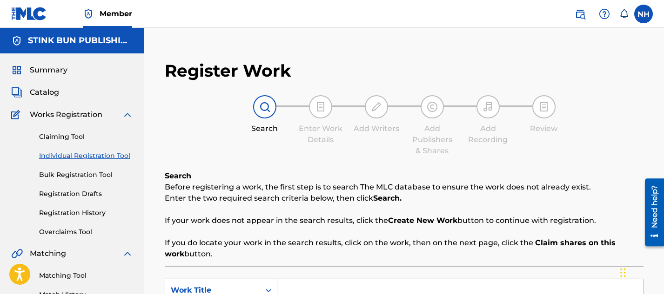
click at [71, 219] on div "Claiming Tool Individual Registration Tool Bulk Registration Tool Registration …" at bounding box center [72, 178] width 122 height 117
click at [68, 214] on link "Registration History" at bounding box center [86, 213] width 94 height 10
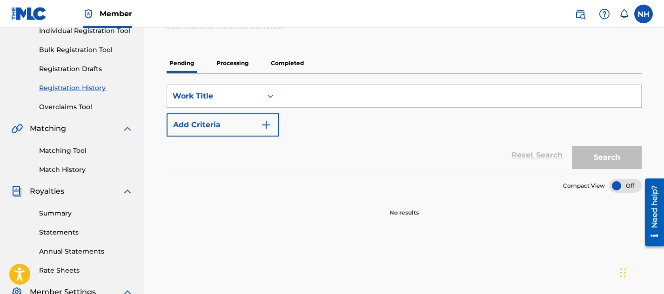
scroll to position [125, 0]
click at [228, 60] on p "Processing" at bounding box center [233, 64] width 38 height 20
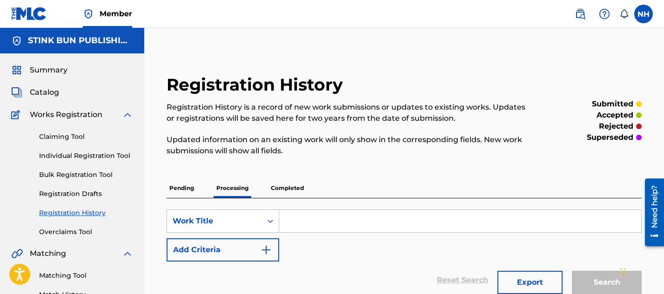
click at [278, 191] on p "Completed" at bounding box center [287, 189] width 39 height 20
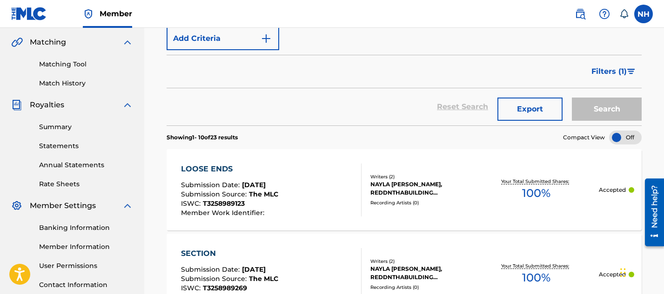
scroll to position [221, 0]
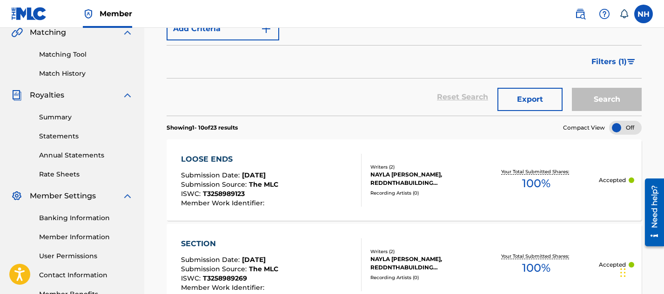
click at [220, 158] on div "LOOSE ENDS" at bounding box center [229, 159] width 97 height 11
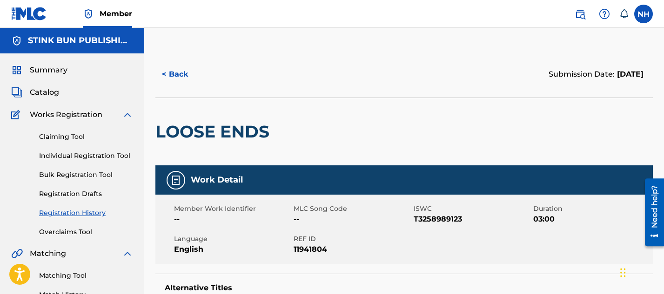
click at [48, 74] on span "Summary" at bounding box center [49, 70] width 38 height 11
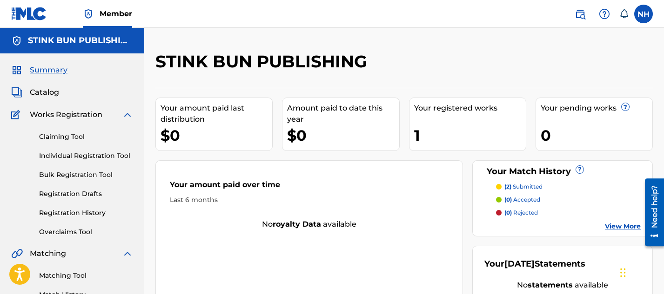
click at [524, 184] on p "(2) submitted" at bounding box center [523, 187] width 38 height 8
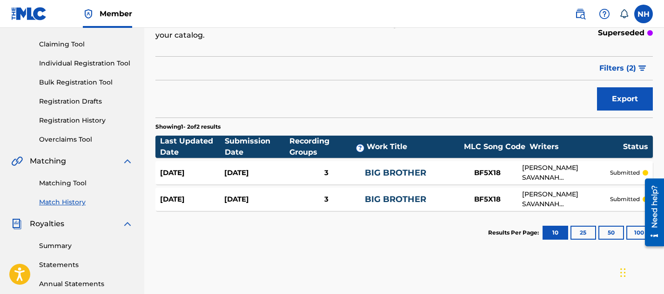
scroll to position [96, 0]
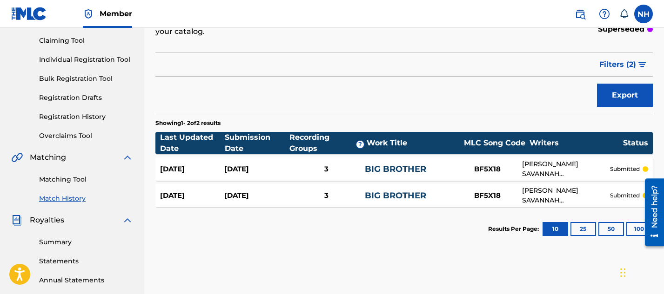
click at [362, 167] on div "3" at bounding box center [326, 169] width 77 height 11
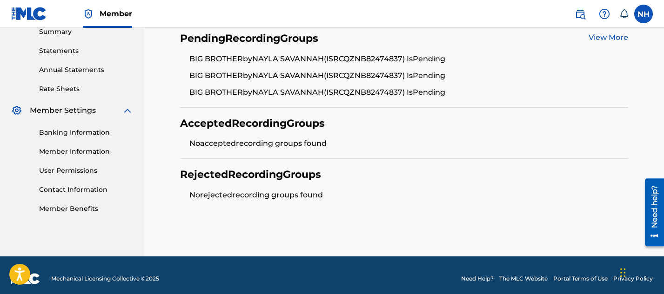
scroll to position [300, 0]
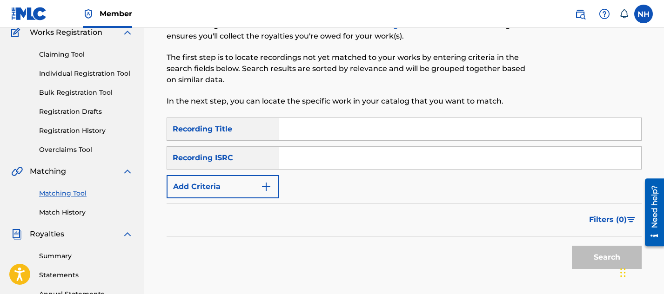
scroll to position [79, 0]
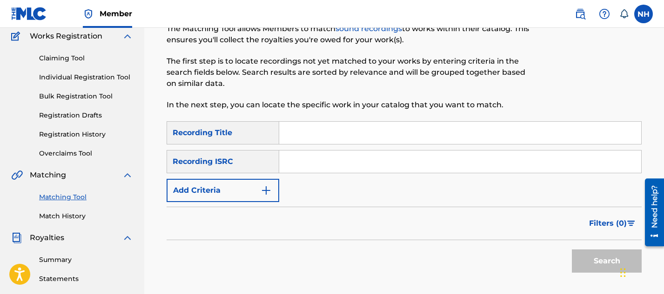
click at [311, 134] on input "Search Form" at bounding box center [460, 133] width 362 height 22
type input "Section"
paste input "QZNB82474832"
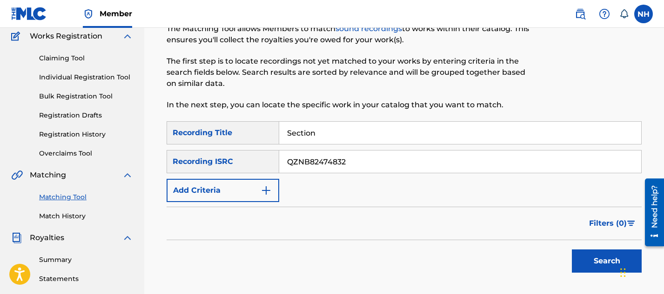
type input "QZNB82474832"
click at [587, 267] on button "Search" at bounding box center [607, 261] width 70 height 23
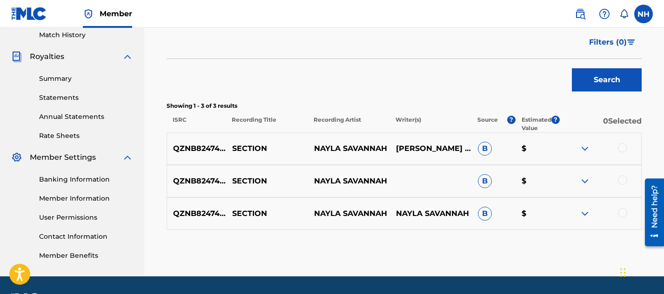
scroll to position [272, 0]
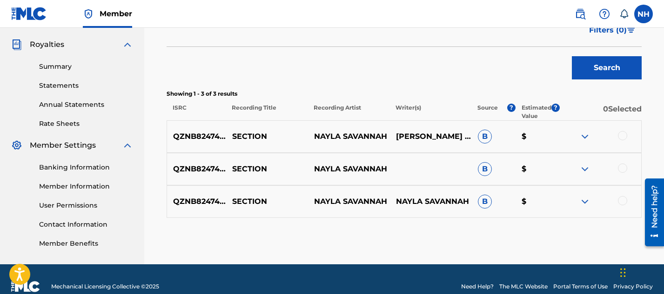
click at [483, 137] on span "B" at bounding box center [485, 137] width 14 height 14
click at [624, 136] on div at bounding box center [622, 135] width 9 height 9
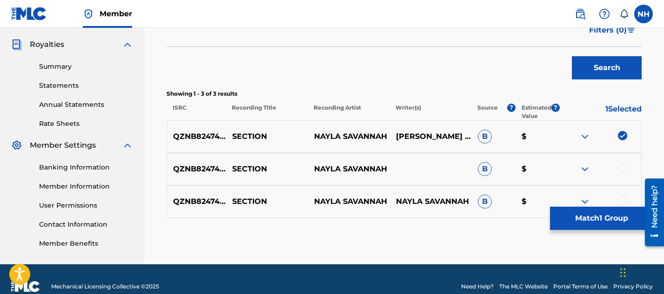
click at [606, 218] on button "Match 1 Group" at bounding box center [601, 218] width 103 height 23
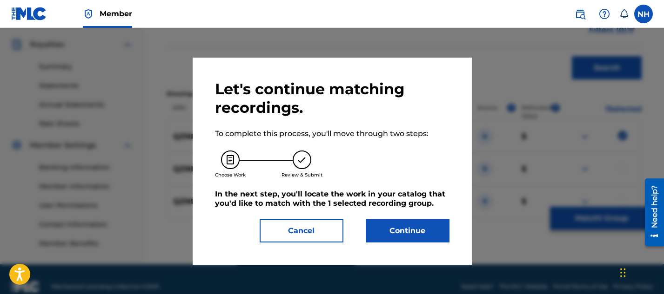
click at [417, 230] on button "Continue" at bounding box center [408, 231] width 84 height 23
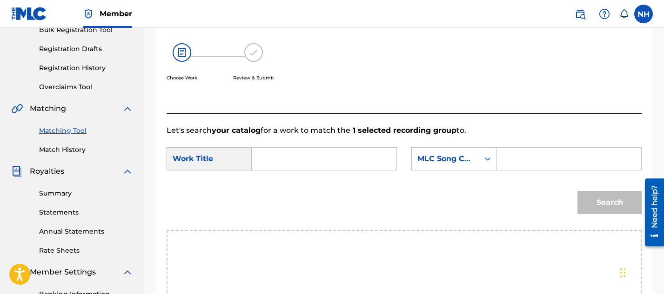
scroll to position [142, 0]
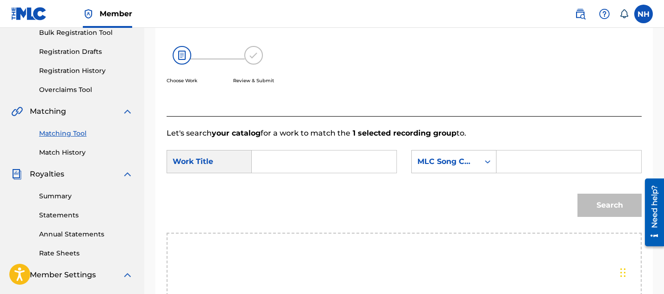
click at [321, 164] on input "Search Form" at bounding box center [324, 162] width 129 height 22
type input "Section"
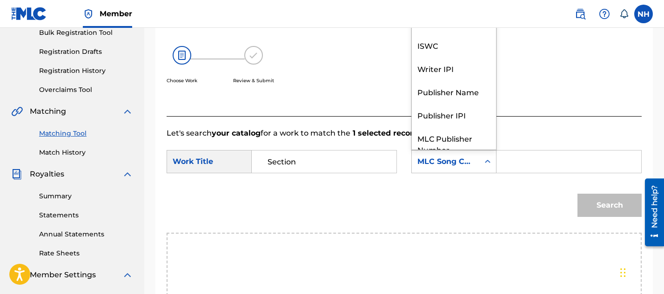
click at [479, 165] on div "Search Form" at bounding box center [487, 162] width 17 height 17
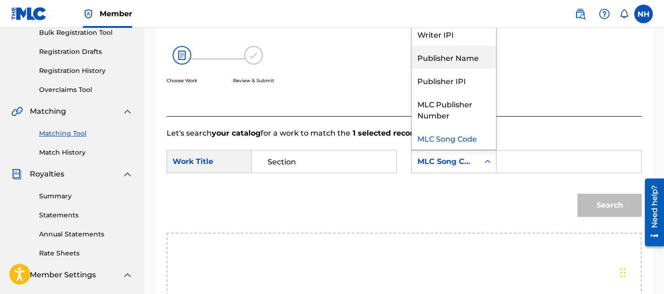
scroll to position [0, 0]
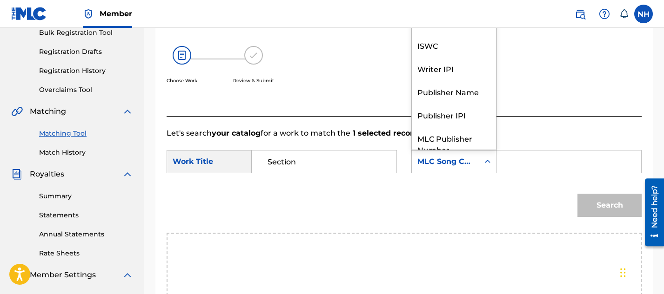
click at [446, 168] on div "MLC Song Code" at bounding box center [445, 162] width 67 height 18
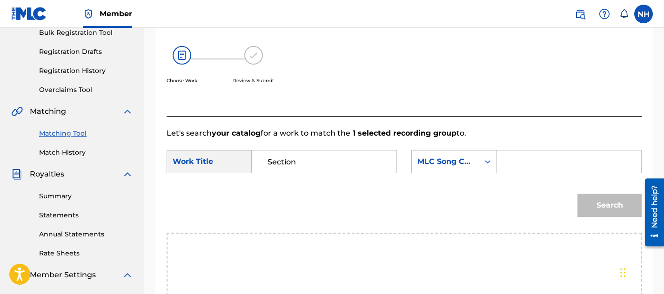
click at [482, 160] on div "Search Form" at bounding box center [487, 162] width 17 height 17
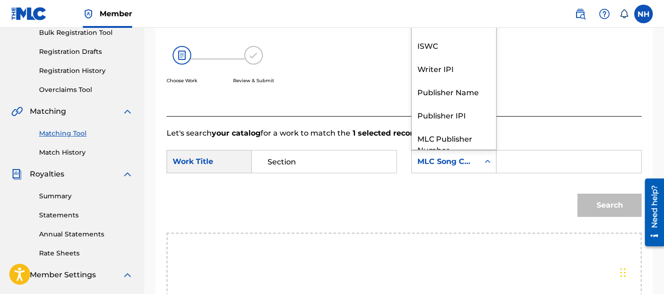
scroll to position [34, 0]
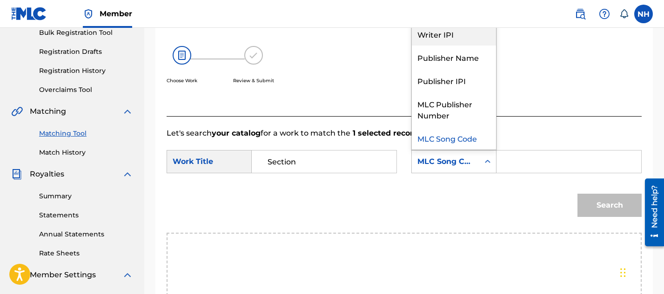
click at [470, 44] on div "Writer IPI" at bounding box center [454, 33] width 84 height 23
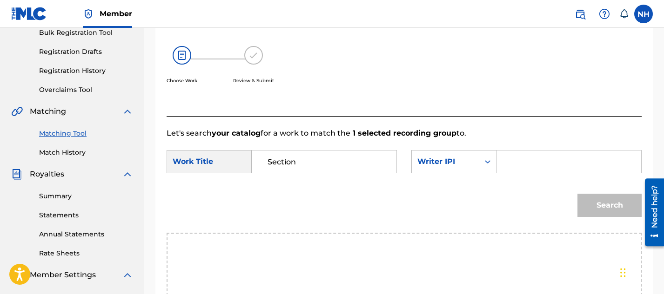
click at [508, 173] on div "Search Form" at bounding box center [568, 161] width 145 height 23
click at [510, 165] on input "Search Form" at bounding box center [568, 162] width 129 height 22
paste input "00843492226"
type input "00843492226"
click at [607, 208] on button "Search" at bounding box center [609, 205] width 64 height 23
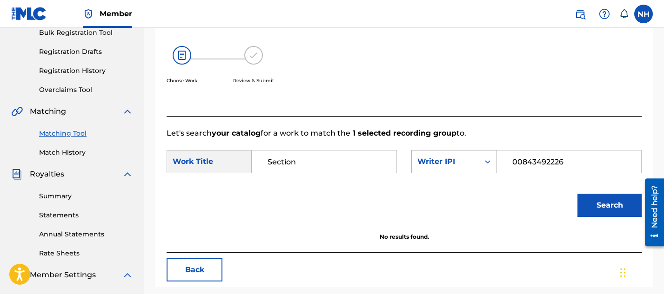
click at [448, 160] on div "Writer IPI" at bounding box center [445, 161] width 56 height 11
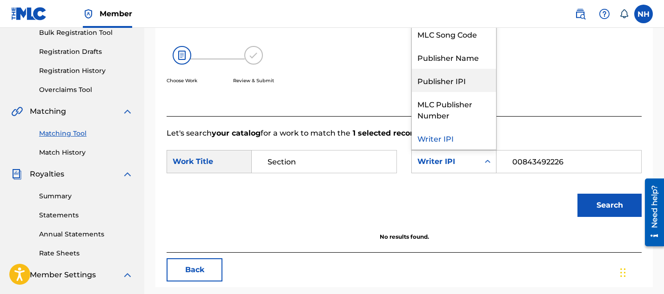
click at [460, 83] on div "Publisher IPI" at bounding box center [454, 80] width 84 height 23
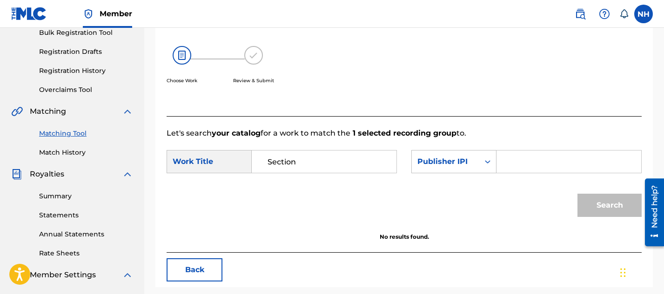
click at [534, 157] on input "Search Form" at bounding box center [568, 162] width 129 height 22
paste input "01206025409"
type input "01206025409"
click at [589, 214] on button "Search" at bounding box center [609, 205] width 64 height 23
click at [482, 165] on div "Search Form" at bounding box center [487, 162] width 17 height 17
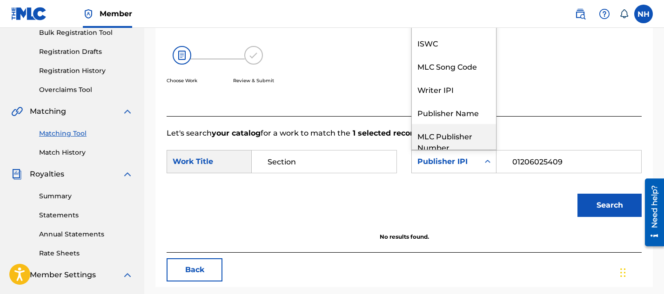
scroll to position [0, 0]
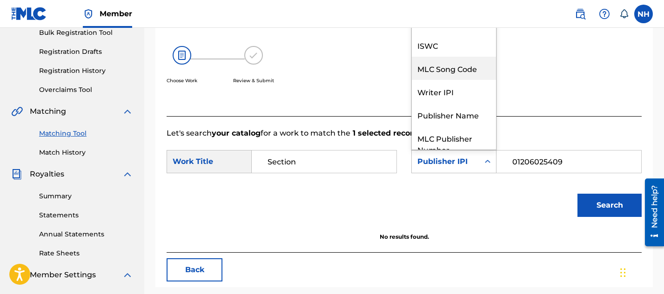
click at [472, 62] on div "MLC Song Code" at bounding box center [454, 68] width 84 height 23
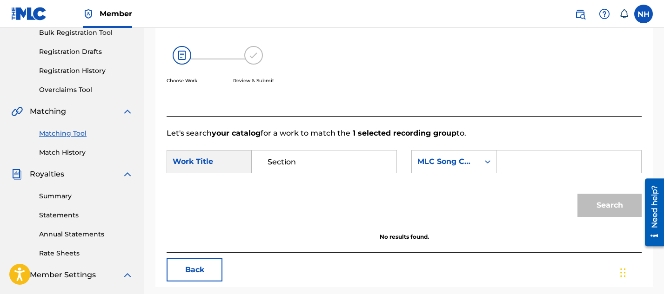
scroll to position [137, 0]
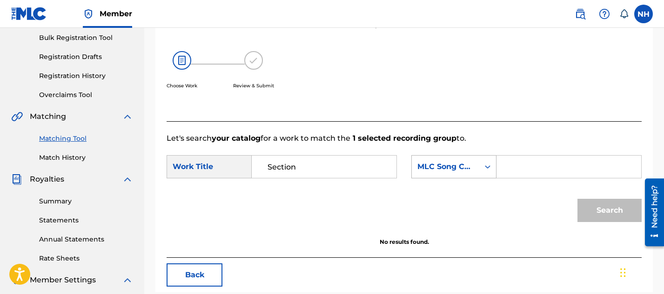
click at [439, 171] on div "MLC Song Code" at bounding box center [445, 166] width 56 height 11
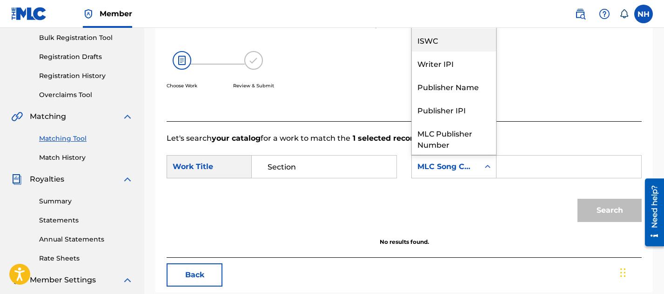
scroll to position [0, 0]
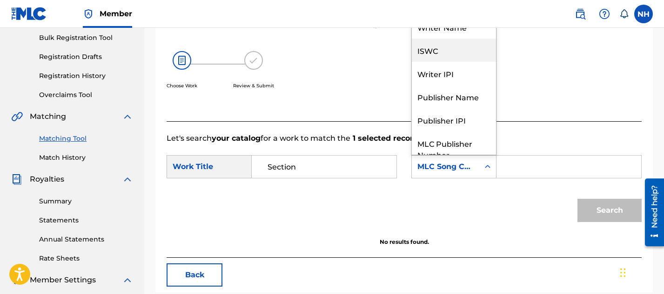
click at [450, 48] on div "ISWC" at bounding box center [454, 50] width 84 height 23
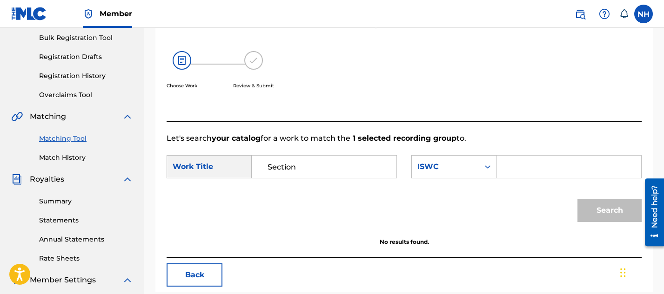
click at [514, 171] on input "Search Form" at bounding box center [568, 167] width 129 height 22
paste input "T3258989269"
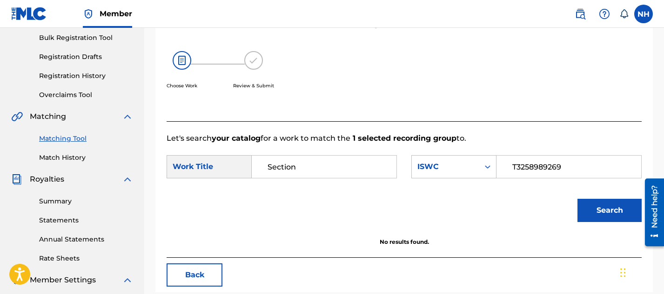
type input "T3258989269"
click at [602, 209] on button "Search" at bounding box center [609, 210] width 64 height 23
click at [511, 169] on input "T3258989269" at bounding box center [568, 167] width 129 height 22
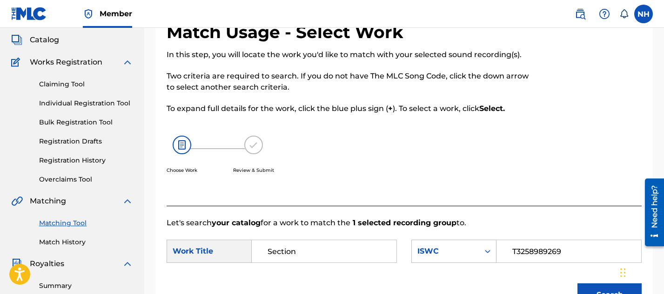
scroll to position [50, 0]
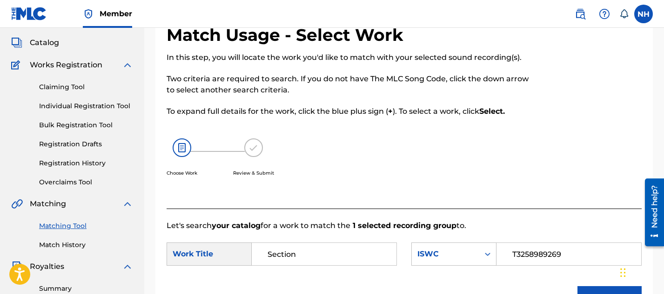
click at [72, 67] on span "Works Registration" at bounding box center [66, 65] width 73 height 11
click at [72, 86] on link "Claiming Tool" at bounding box center [86, 87] width 94 height 10
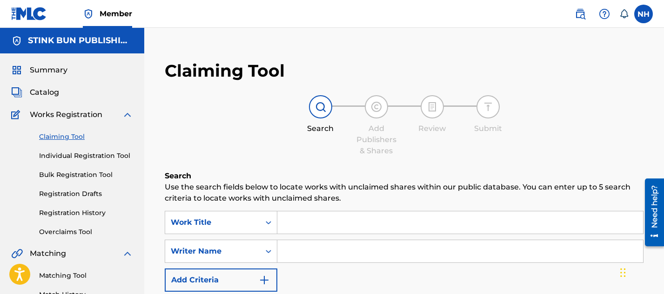
click at [45, 70] on span "Summary" at bounding box center [49, 70] width 38 height 11
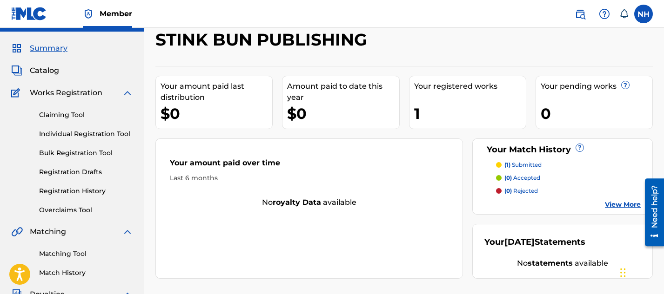
scroll to position [22, 0]
click at [49, 71] on span "Catalog" at bounding box center [44, 70] width 29 height 11
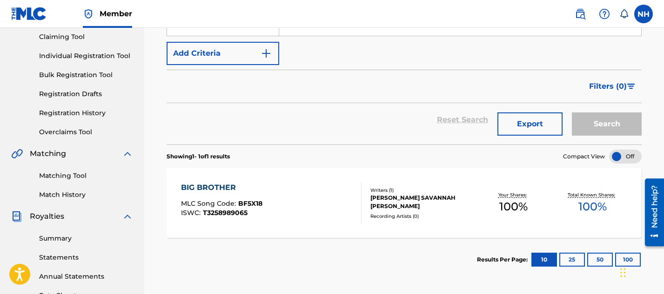
scroll to position [121, 0]
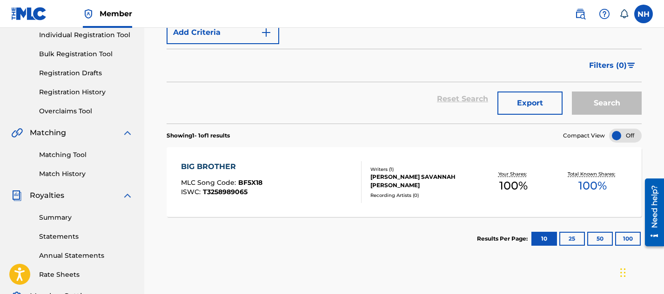
click at [206, 166] on div "BIG BROTHER" at bounding box center [221, 166] width 81 height 11
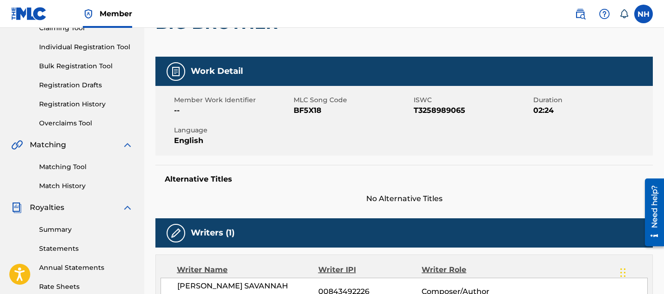
scroll to position [104, 0]
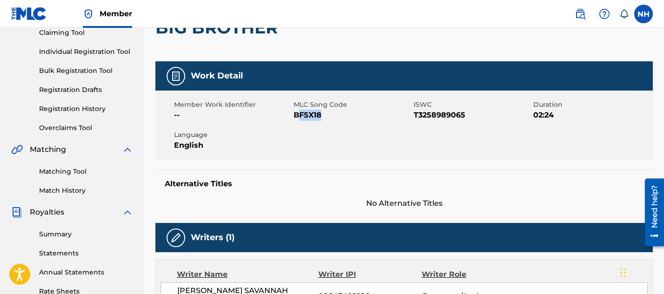
drag, startPoint x: 321, startPoint y: 116, endPoint x: 298, endPoint y: 115, distance: 22.8
click at [298, 115] on span "BF5X18" at bounding box center [352, 115] width 117 height 11
click at [324, 118] on span "BF5X18" at bounding box center [352, 115] width 117 height 11
drag, startPoint x: 322, startPoint y: 114, endPoint x: 295, endPoint y: 114, distance: 27.0
click at [295, 114] on span "BF5X18" at bounding box center [352, 115] width 117 height 11
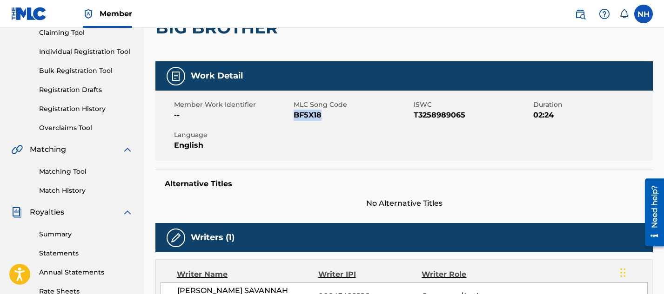
copy span "BF5X18"
